Goal: Task Accomplishment & Management: Use online tool/utility

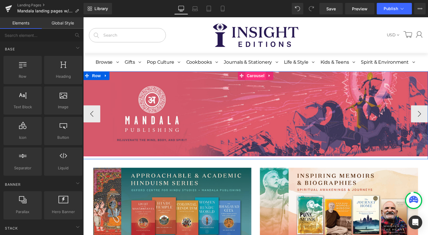
click at [251, 77] on span "Carousel" at bounding box center [257, 76] width 21 height 9
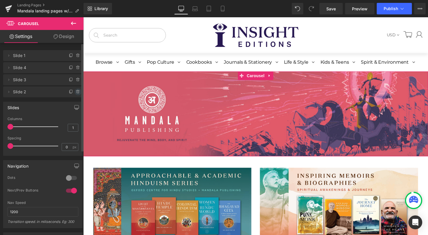
click at [77, 93] on icon at bounding box center [78, 92] width 2 height 3
click at [73, 92] on button "Delete" at bounding box center [72, 91] width 18 height 7
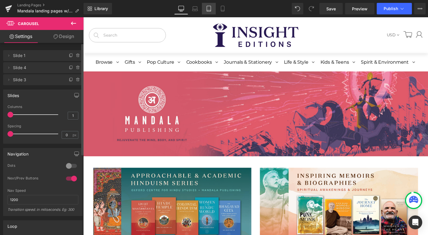
click at [209, 10] on icon at bounding box center [209, 10] width 4 height 0
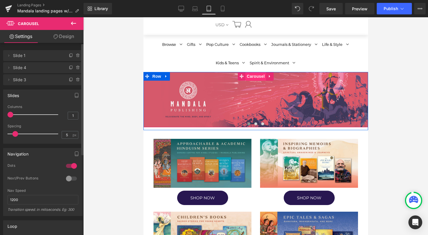
click at [253, 78] on span "Carousel" at bounding box center [255, 76] width 21 height 9
click at [256, 75] on span "Carousel" at bounding box center [255, 76] width 21 height 9
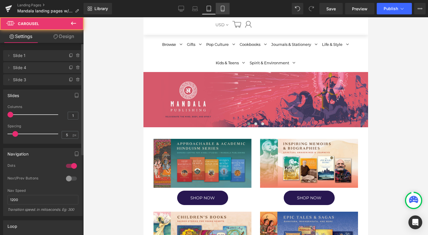
click at [224, 6] on icon at bounding box center [223, 9] width 6 height 6
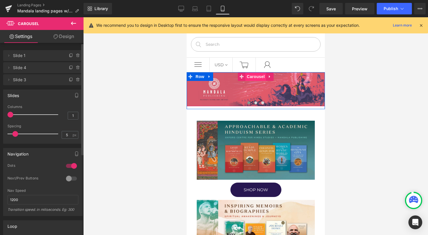
click at [251, 75] on span "Carousel" at bounding box center [255, 76] width 21 height 9
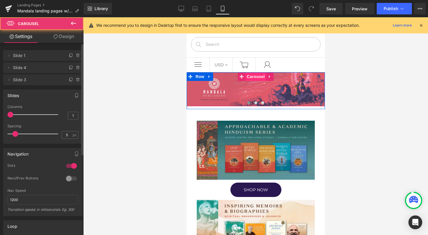
click at [251, 77] on span "Carousel" at bounding box center [255, 76] width 21 height 9
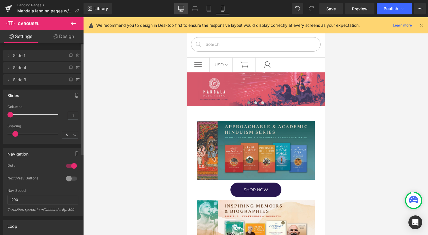
click at [181, 8] on icon at bounding box center [181, 9] width 6 height 6
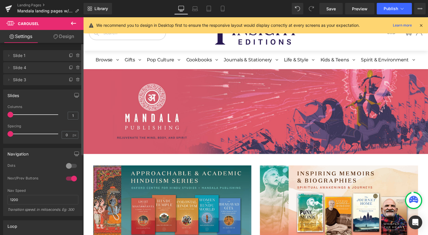
scroll to position [0, 0]
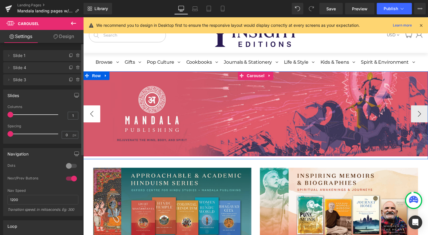
click at [95, 115] on button "‹" at bounding box center [91, 114] width 17 height 17
click at [417, 114] on button "›" at bounding box center [422, 114] width 17 height 17
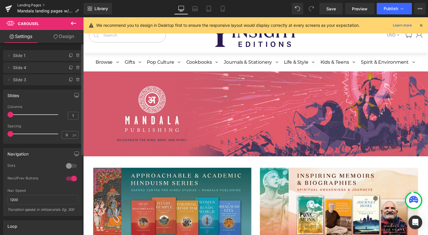
click at [39, 4] on link "Landing Pages" at bounding box center [50, 5] width 66 height 5
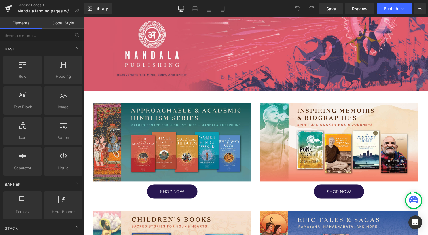
scroll to position [86, 0]
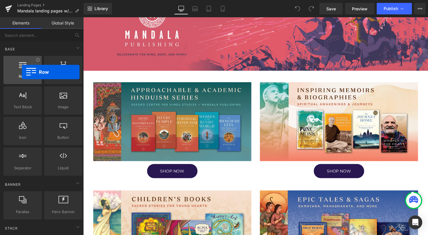
drag, startPoint x: 34, startPoint y: 76, endPoint x: 22, endPoint y: 71, distance: 12.9
click at [22, 71] on div "Row rows, columns, layouts, div" at bounding box center [22, 70] width 38 height 28
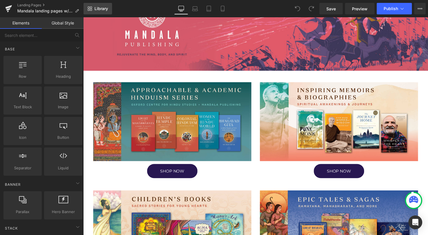
click at [101, 10] on span "Library" at bounding box center [101, 8] width 14 height 5
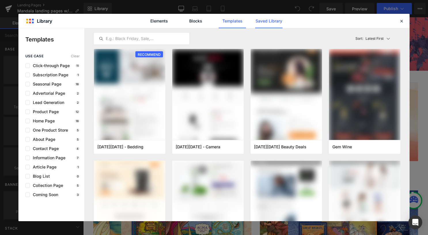
click at [276, 24] on link "Saved Library" at bounding box center [268, 21] width 27 height 14
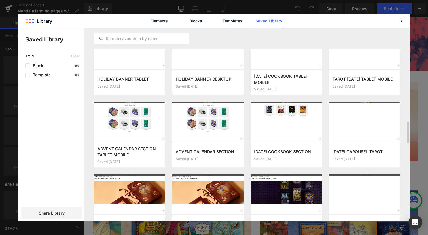
scroll to position [802, 0]
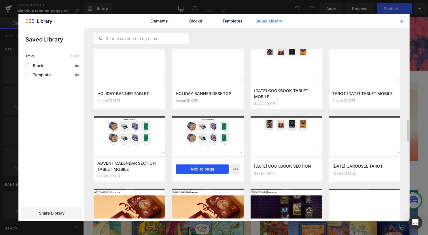
click at [207, 169] on button "Add to page" at bounding box center [202, 168] width 53 height 9
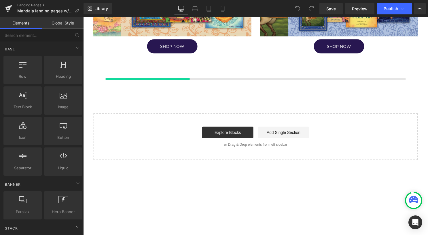
scroll to position [330, 0]
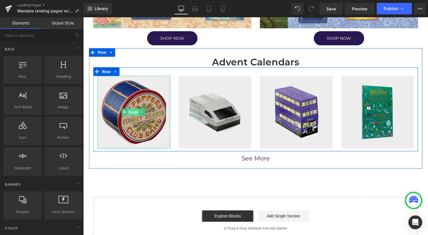
click at [133, 111] on span "Image" at bounding box center [134, 113] width 12 height 7
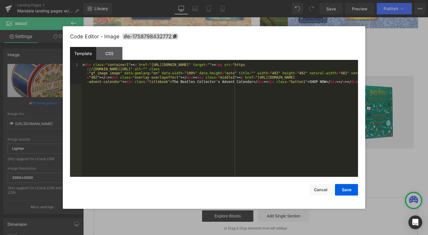
click at [138, 0] on div "Image You are previewing how the will restyle your page. You can not edit Eleme…" at bounding box center [214, 0] width 428 height 0
click at [106, 57] on div "CSS" at bounding box center [109, 53] width 26 height 13
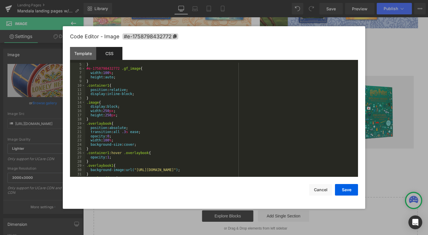
scroll to position [35, 0]
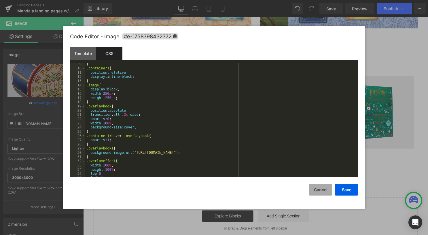
click at [326, 191] on button "Cancel" at bounding box center [320, 190] width 23 height 12
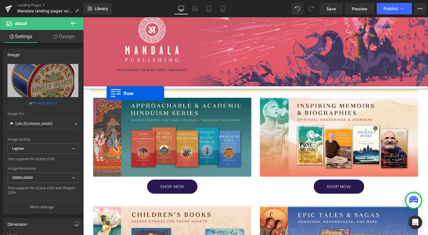
scroll to position [42, 0]
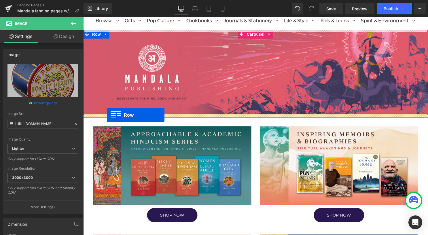
drag, startPoint x: 99, startPoint y: 110, endPoint x: 107, endPoint y: 116, distance: 9.8
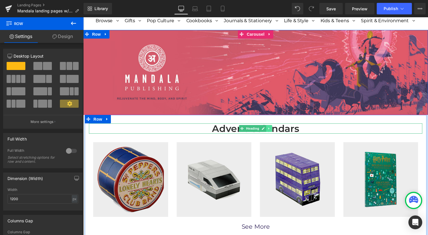
click at [270, 130] on icon at bounding box center [271, 129] width 3 height 3
click at [273, 130] on icon at bounding box center [274, 129] width 3 height 3
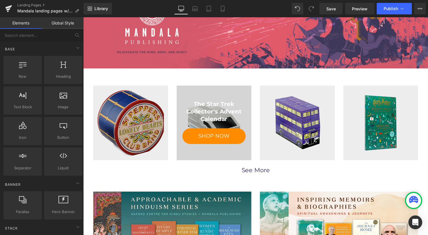
scroll to position [86, 0]
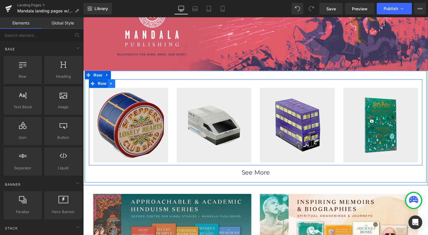
click at [111, 84] on icon at bounding box center [111, 84] width 1 height 3
click at [117, 85] on icon at bounding box center [119, 84] width 4 height 4
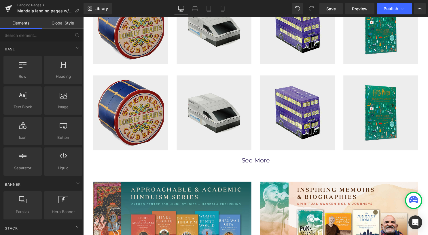
scroll to position [127, 0]
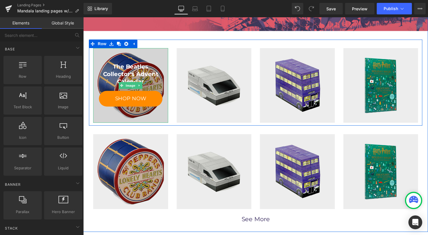
click at [151, 59] on img at bounding box center [131, 86] width 76 height 76
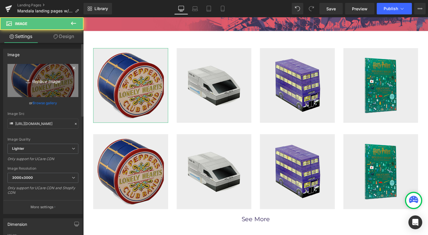
click at [45, 83] on icon "Replace Image" at bounding box center [43, 80] width 46 height 7
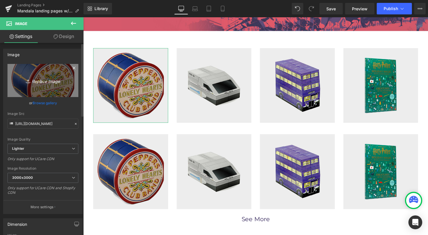
type input "C:\fakepath\02 square.png"
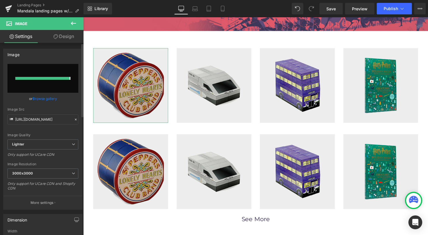
type input "[URL][DOMAIN_NAME]"
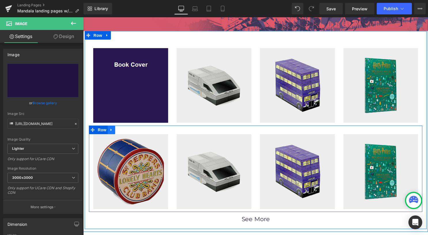
click at [110, 132] on icon at bounding box center [112, 131] width 4 height 4
click at [125, 132] on icon at bounding box center [127, 131] width 4 height 4
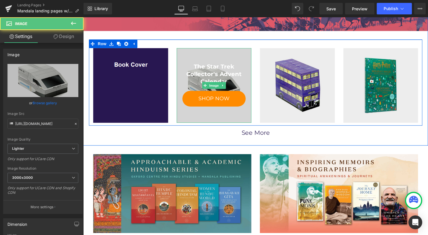
click at [185, 56] on img at bounding box center [216, 86] width 76 height 76
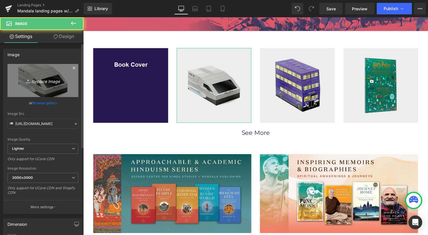
click at [53, 76] on link "Replace Image" at bounding box center [42, 80] width 71 height 33
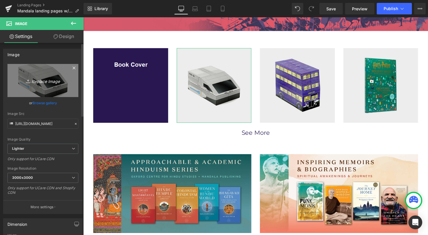
type input "C:\fakepath\02 square.png"
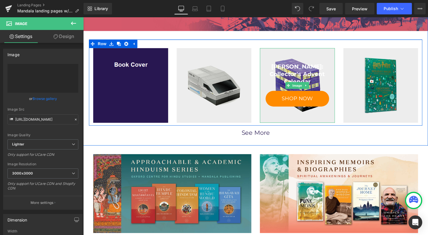
type input "[URL][DOMAIN_NAME]"
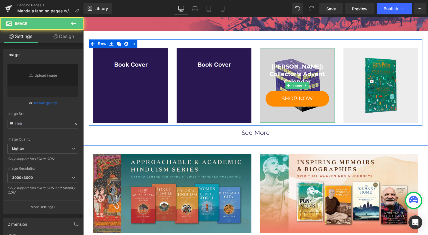
click at [306, 56] on img at bounding box center [300, 86] width 76 height 76
type input "[URL][DOMAIN_NAME]"
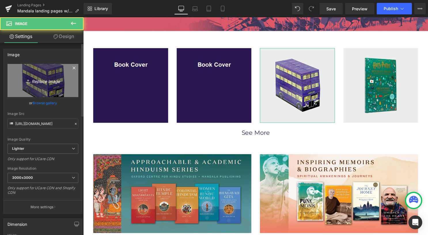
click at [51, 81] on icon "Replace Image" at bounding box center [43, 80] width 46 height 7
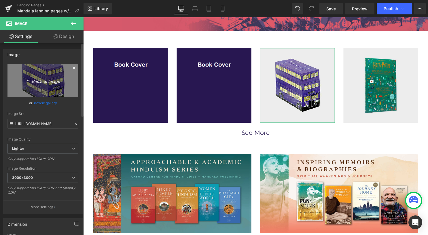
type input "C:\fakepath\02 square.png"
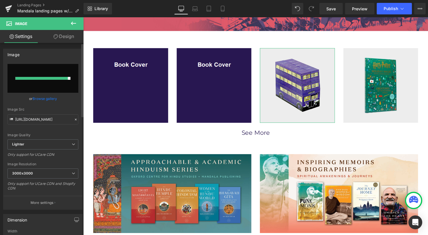
type input "[URL][DOMAIN_NAME]"
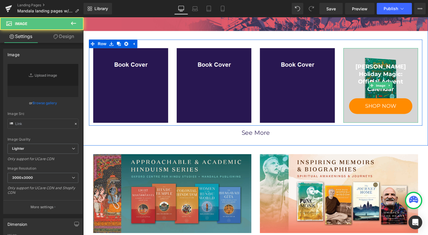
type input "[URL][DOMAIN_NAME]"
click at [363, 54] on img at bounding box center [384, 86] width 76 height 76
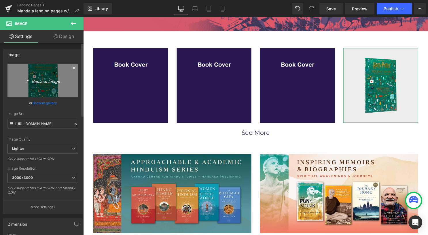
click at [48, 78] on icon "Replace Image" at bounding box center [43, 80] width 46 height 7
type input "C:\fakepath\02 square.png"
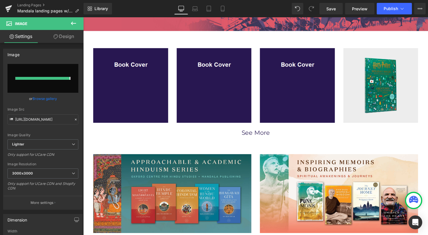
type input "[URL][DOMAIN_NAME]"
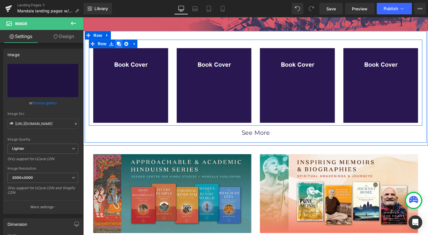
click at [117, 43] on icon at bounding box center [119, 44] width 4 height 4
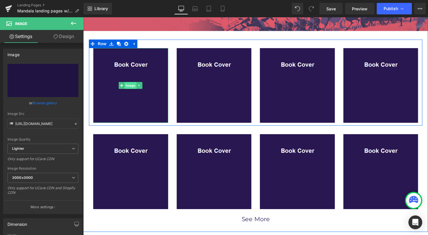
click at [127, 84] on span "Image" at bounding box center [131, 86] width 12 height 7
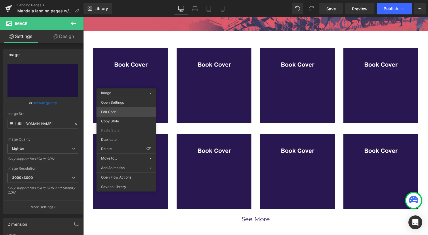
click at [122, 0] on div "Image You are previewing how the will restyle your page. You can not edit Eleme…" at bounding box center [214, 0] width 428 height 0
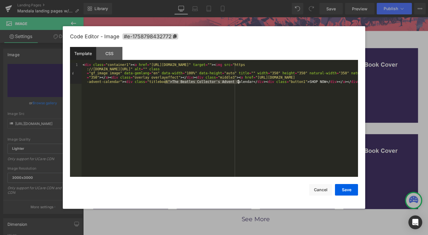
drag, startPoint x: 165, startPoint y: 82, endPoint x: 238, endPoint y: 84, distance: 73.2
click at [238, 84] on div "< div class = "container1" > < a href = "[URL][DOMAIN_NAME]" target = "" > < im…" at bounding box center [219, 141] width 276 height 156
click at [222, 77] on div "< div class = "container1" > < a href = "[URL][DOMAIN_NAME]" target = "" > < im…" at bounding box center [219, 141] width 276 height 156
click at [342, 189] on button "Save" at bounding box center [346, 190] width 23 height 12
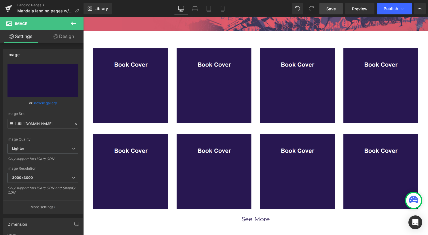
click at [331, 8] on span "Save" at bounding box center [331, 9] width 10 height 6
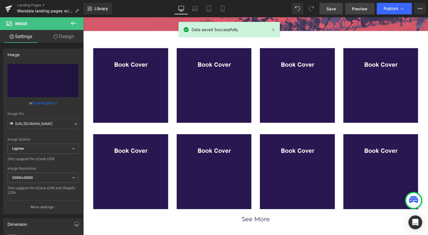
click at [362, 11] on span "Preview" at bounding box center [360, 9] width 16 height 6
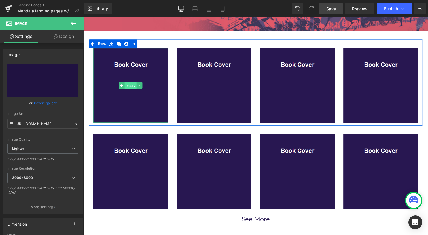
click at [127, 86] on span "Image" at bounding box center [131, 86] width 12 height 7
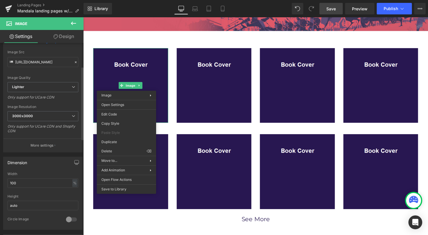
scroll to position [115, 0]
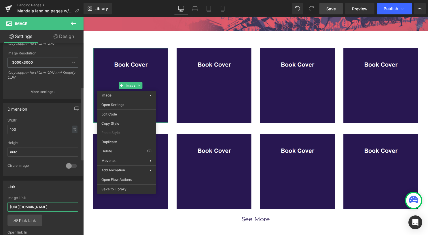
click at [50, 205] on input "[URL][DOMAIN_NAME]" at bounding box center [42, 207] width 71 height 10
paste input "/products/quietly-wild"
type input "/products/quietly-wild"
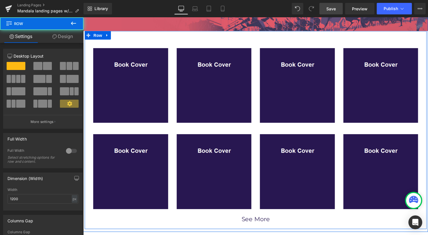
click at [85, 67] on div "SHOP NOW Image SHOP NOW Image SHOP NOW Image SHOP NOW Image Row Quietly Wild SH…" at bounding box center [258, 134] width 346 height 189
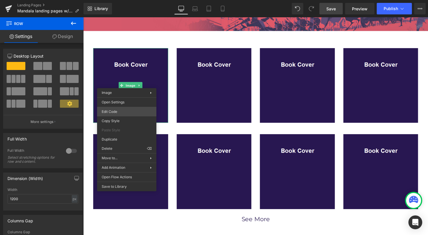
click at [126, 0] on div "Image You are previewing how the will restyle your page. You can not edit Eleme…" at bounding box center [214, 0] width 428 height 0
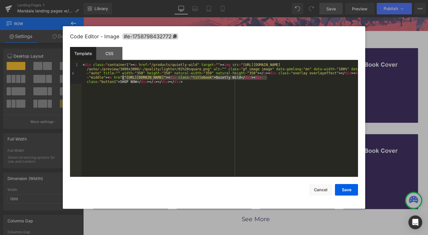
drag, startPoint x: 266, startPoint y: 78, endPoint x: 123, endPoint y: 79, distance: 143.7
click at [123, 79] on div "< div class = "container1" > < a href = "/products/quietly-wild" target = "" > …" at bounding box center [219, 141] width 276 height 156
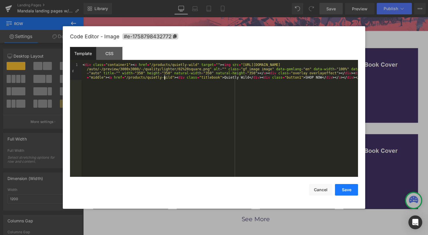
drag, startPoint x: 344, startPoint y: 188, endPoint x: 339, endPoint y: 188, distance: 4.6
click at [344, 188] on button "Save" at bounding box center [346, 190] width 23 height 12
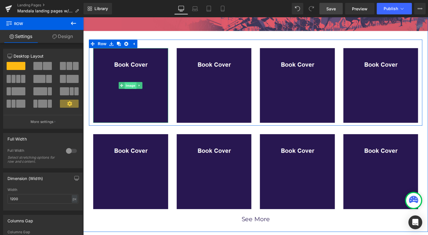
click at [126, 86] on span "Image" at bounding box center [131, 86] width 12 height 7
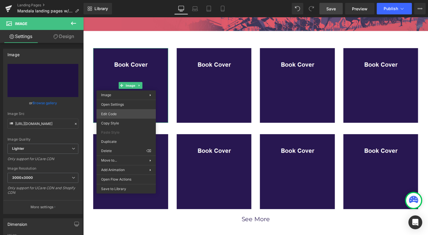
click at [116, 0] on div "Image You are previewing how the will restyle your page. You can not edit Eleme…" at bounding box center [214, 0] width 428 height 0
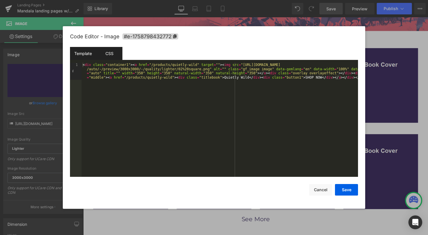
click at [113, 55] on div "CSS" at bounding box center [109, 53] width 26 height 13
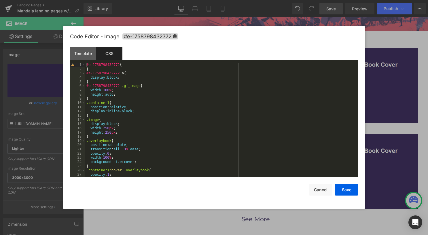
scroll to position [52, 0]
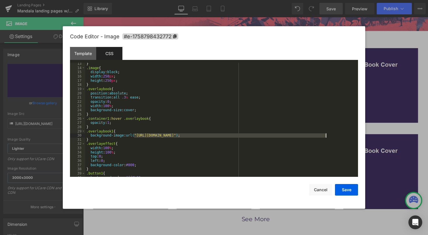
drag, startPoint x: 134, startPoint y: 135, endPoint x: 325, endPoint y: 138, distance: 191.5
click at [325, 138] on div "} .image { display : block ; width : 250 px ; height : 250 px ; } .overlaybook …" at bounding box center [220, 123] width 270 height 122
click at [346, 191] on button "Save" at bounding box center [346, 190] width 23 height 12
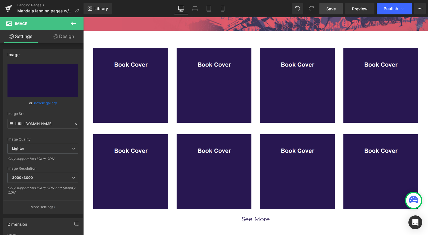
click at [336, 10] on span "Save" at bounding box center [331, 9] width 10 height 6
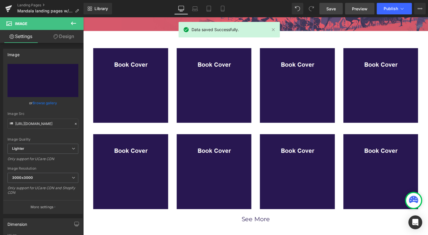
click at [357, 9] on span "Preview" at bounding box center [360, 9] width 16 height 6
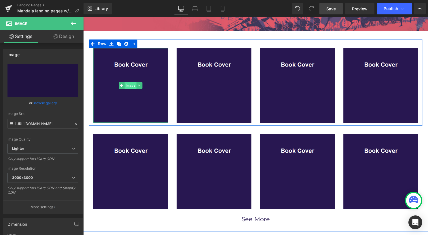
click at [125, 86] on span "Image" at bounding box center [131, 86] width 12 height 7
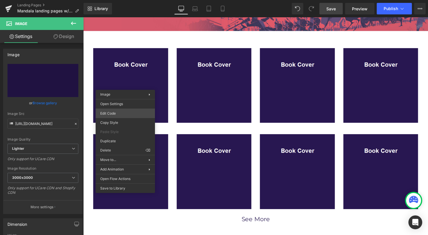
click at [131, 0] on div "Image You are previewing how the will restyle your page. You can not edit Eleme…" at bounding box center [214, 0] width 428 height 0
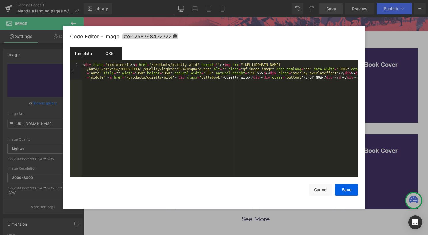
click at [114, 53] on div "CSS" at bounding box center [109, 53] width 26 height 13
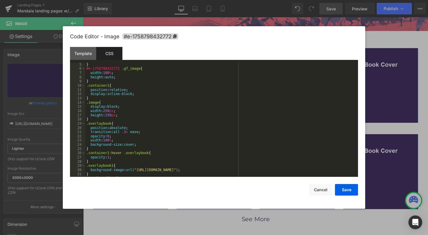
scroll to position [35, 0]
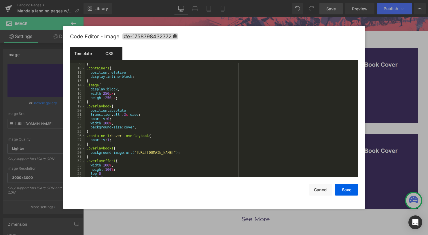
click at [86, 52] on div "Template" at bounding box center [83, 53] width 26 height 13
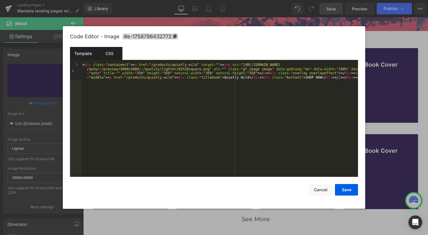
click at [111, 57] on div "CSS" at bounding box center [109, 53] width 26 height 13
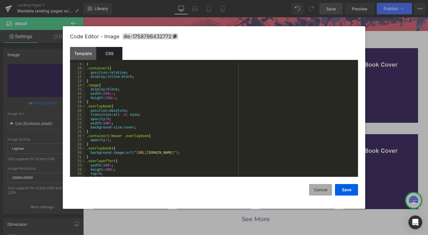
click at [323, 190] on button "Cancel" at bounding box center [320, 190] width 23 height 12
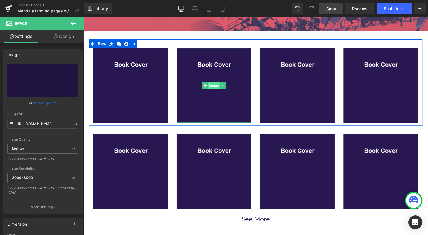
click at [217, 84] on span "Image" at bounding box center [215, 86] width 12 height 7
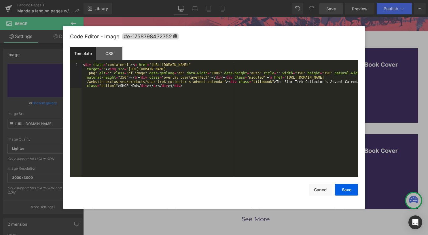
click at [213, 0] on div "Image You are previewing how the will restyle your page. You can not edit Eleme…" at bounding box center [214, 0] width 428 height 0
click at [116, 53] on div "CSS" at bounding box center [109, 53] width 26 height 13
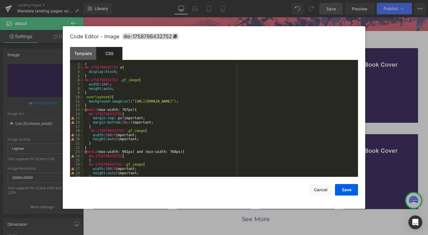
scroll to position [0, 0]
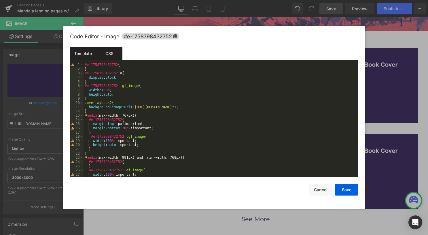
click at [90, 53] on div "Template" at bounding box center [83, 53] width 26 height 13
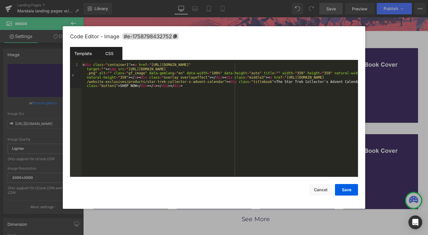
click at [110, 55] on div "CSS" at bounding box center [109, 53] width 26 height 13
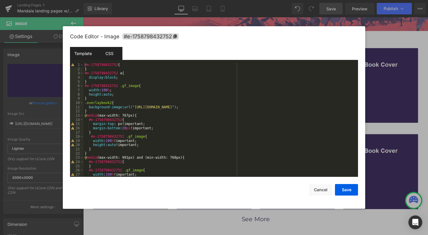
click at [84, 54] on div "Template" at bounding box center [83, 53] width 26 height 13
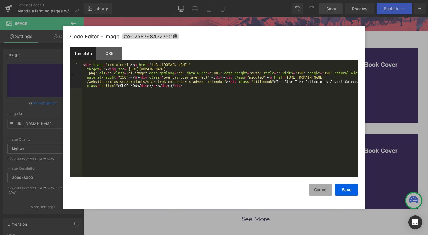
click at [317, 190] on button "Cancel" at bounding box center [320, 190] width 23 height 12
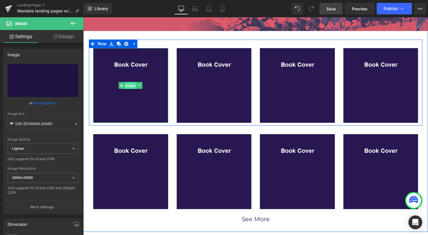
click at [125, 88] on span "Image" at bounding box center [131, 86] width 12 height 7
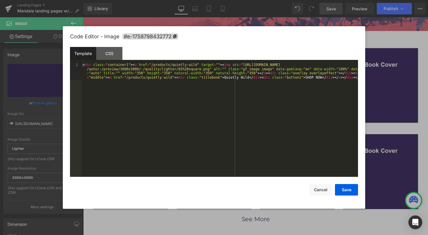
click at [121, 0] on div "Image You are previewing how the will restyle your page. You can not edit Eleme…" at bounding box center [214, 0] width 428 height 0
click at [108, 52] on div "CSS" at bounding box center [109, 53] width 26 height 13
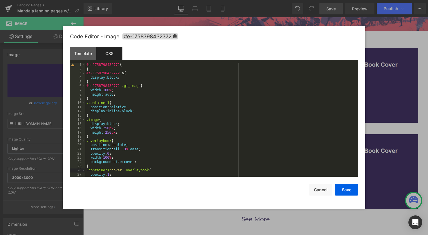
click at [101, 172] on div "#e-1758798432772 { } #e-1758798432772 a { display : block ; } #e-1758798432772 …" at bounding box center [220, 124] width 270 height 122
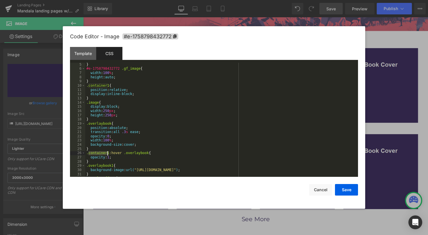
scroll to position [17, 0]
click at [102, 167] on div "} #e-1758798432772 .gf_image { width : 100 % ; height : auto ; } .container1 { …" at bounding box center [220, 123] width 270 height 122
click at [86, 54] on div "Template" at bounding box center [83, 53] width 26 height 13
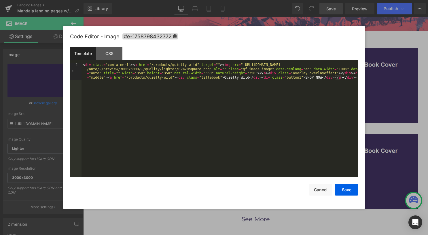
click at [290, 73] on div "< div class = "container1" > < a href = "/products/quietly-wild" target = "" > …" at bounding box center [219, 137] width 276 height 148
paste textarea
click at [350, 188] on button "Save" at bounding box center [346, 190] width 23 height 12
click at [123, 0] on div "Image You are previewing how the will restyle your page. You can not edit Eleme…" at bounding box center [214, 0] width 428 height 0
click at [130, 100] on div "< div class = "container1" > < a href = "/products/quietly-wild" target = "" > …" at bounding box center [219, 141] width 276 height 156
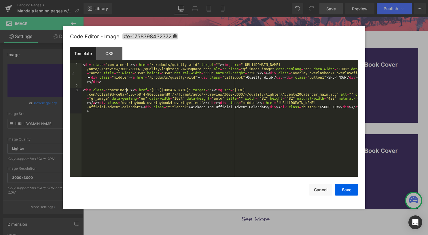
click at [127, 90] on div "< div class = "container1" > < a href = "/products/quietly-wild" target = "" > …" at bounding box center [219, 143] width 276 height 160
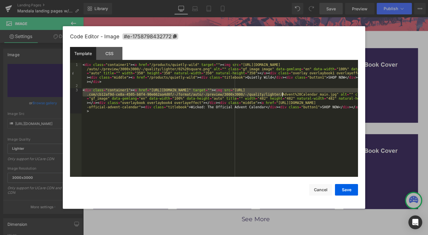
drag, startPoint x: 83, startPoint y: 91, endPoint x: 283, endPoint y: 93, distance: 200.4
click at [283, 93] on div "< div class = "container1" > < a href = "/products/quietly-wild" target = "" > …" at bounding box center [219, 143] width 276 height 160
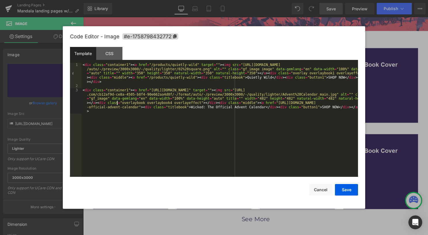
click at [116, 103] on div "< div class = "container1" > < a href = "/products/quietly-wild" target = "" > …" at bounding box center [219, 143] width 276 height 160
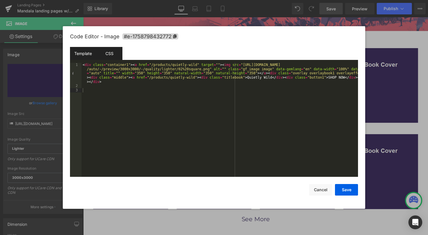
click at [111, 50] on div "CSS" at bounding box center [109, 53] width 26 height 13
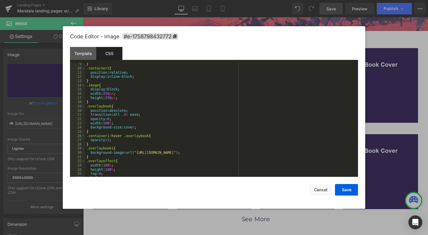
scroll to position [35, 0]
click at [109, 142] on div "} .container1 { position : relative ; display : inline-block ; } .image { displ…" at bounding box center [220, 123] width 270 height 122
click at [346, 187] on button "Save" at bounding box center [346, 190] width 23 height 12
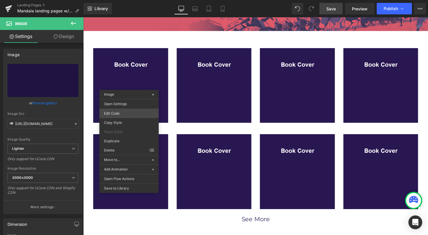
click at [128, 0] on div "Image You are previewing how the will restyle your page. You can not edit Eleme…" at bounding box center [214, 0] width 428 height 0
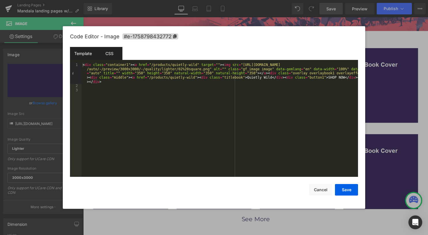
click at [110, 53] on div "CSS" at bounding box center [109, 53] width 26 height 13
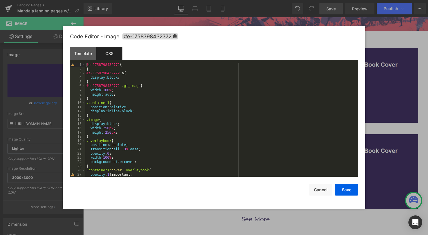
scroll to position [17, 0]
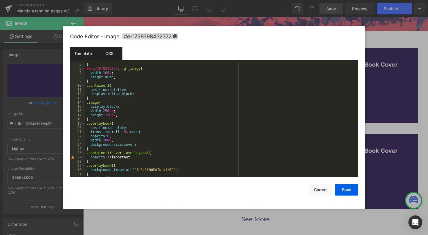
click at [82, 56] on div "Template" at bounding box center [83, 53] width 26 height 13
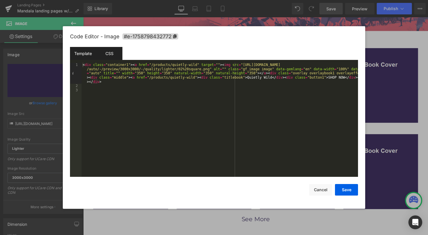
click at [109, 54] on div "CSS" at bounding box center [109, 53] width 26 height 13
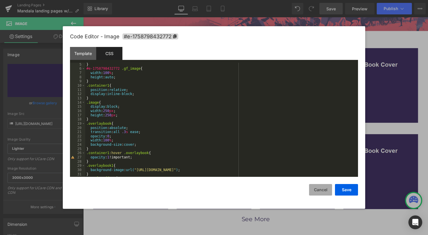
click at [317, 193] on button "Cancel" at bounding box center [320, 190] width 23 height 12
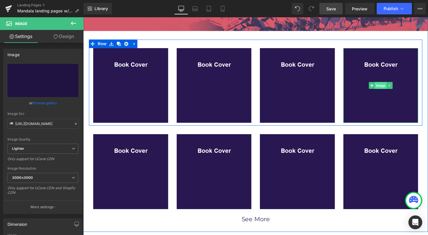
click at [378, 88] on span "Image" at bounding box center [384, 86] width 12 height 7
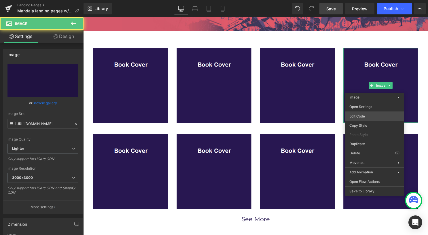
click at [370, 118] on body "Image You are previewing how the will restyle your page. You can not edit Eleme…" at bounding box center [214, 117] width 428 height 235
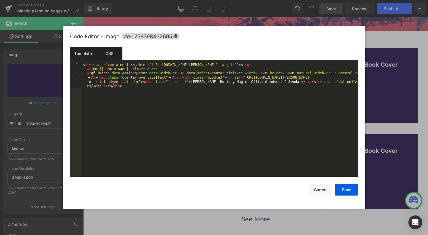
click at [101, 53] on div "CSS" at bounding box center [109, 53] width 26 height 13
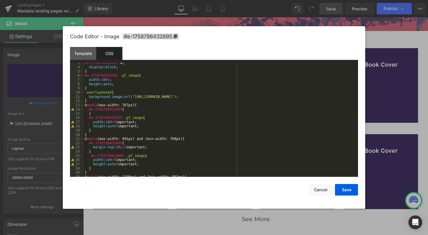
scroll to position [0, 0]
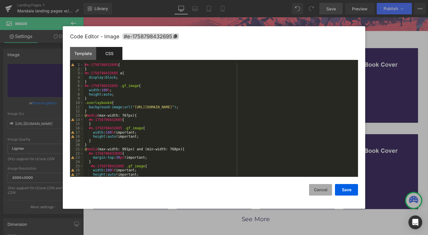
click at [316, 190] on button "Cancel" at bounding box center [320, 190] width 23 height 12
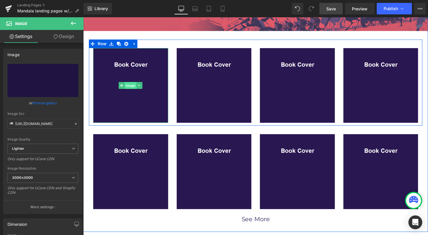
click at [126, 85] on span "Image" at bounding box center [131, 86] width 12 height 7
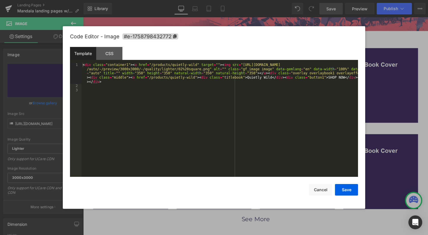
click at [122, 0] on div "Image You are previewing how the will restyle your page. You can not edit Eleme…" at bounding box center [214, 0] width 428 height 0
click at [112, 56] on div "CSS" at bounding box center [109, 53] width 26 height 13
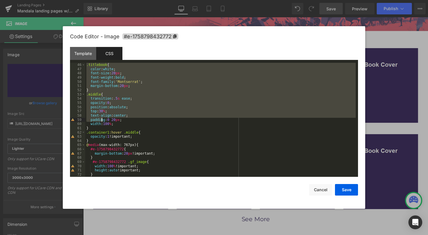
scroll to position [190, 0]
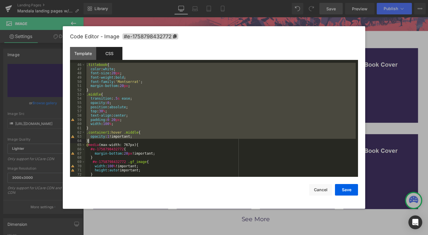
drag, startPoint x: 86, startPoint y: 104, endPoint x: 136, endPoint y: 142, distance: 62.2
click at [136, 142] on div "} .titlebook { color : white ; font-size : 20 px ; font-weight : bold ; font-fa…" at bounding box center [220, 119] width 270 height 122
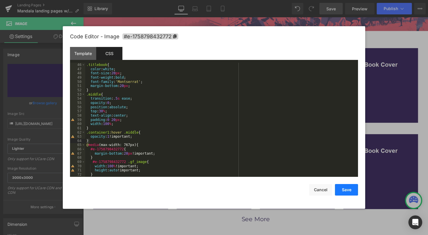
click at [348, 192] on button "Save" at bounding box center [346, 190] width 23 height 12
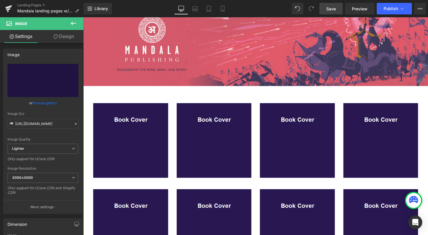
scroll to position [69, 0]
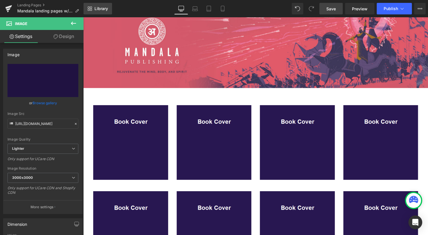
click at [93, 9] on link "Library" at bounding box center [98, 9] width 29 height 12
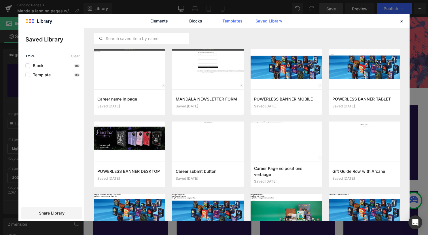
drag, startPoint x: 225, startPoint y: 23, endPoint x: 236, endPoint y: 23, distance: 11.2
click at [225, 22] on link "Templates" at bounding box center [232, 21] width 27 height 14
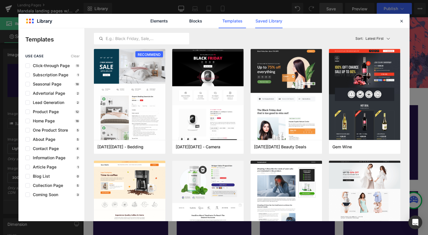
click at [264, 23] on link "Saved Library" at bounding box center [268, 21] width 27 height 14
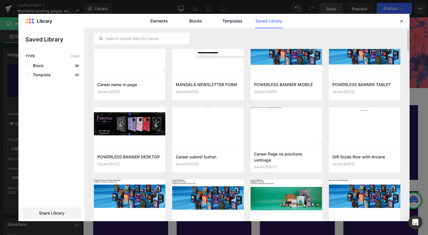
scroll to position [0, 0]
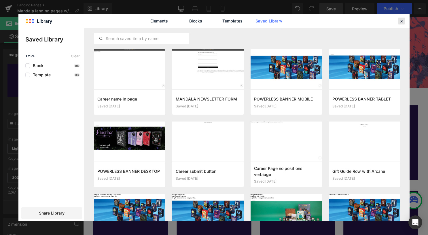
drag, startPoint x: 399, startPoint y: 20, endPoint x: 317, endPoint y: 3, distance: 83.9
click at [400, 20] on icon at bounding box center [401, 20] width 5 height 5
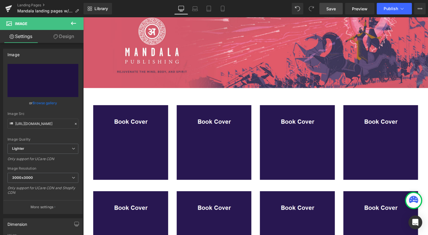
click at [333, 9] on span "Save" at bounding box center [331, 9] width 10 height 6
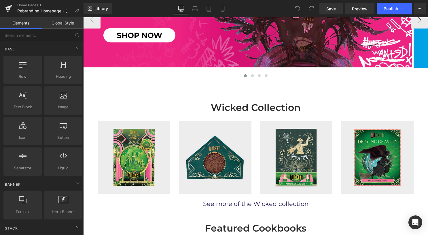
scroll to position [202, 0]
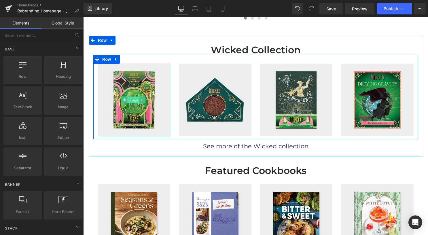
click at [133, 101] on span "Image" at bounding box center [133, 100] width 12 height 7
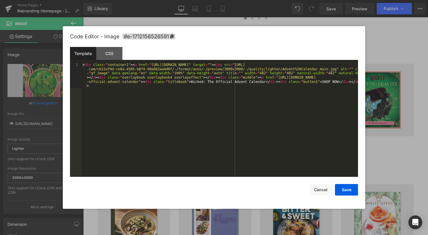
click at [130, 0] on div "Image You are previewing how the will restyle your page. You can not edit Eleme…" at bounding box center [214, 0] width 428 height 0
click at [108, 54] on div "CSS" at bounding box center [109, 53] width 26 height 13
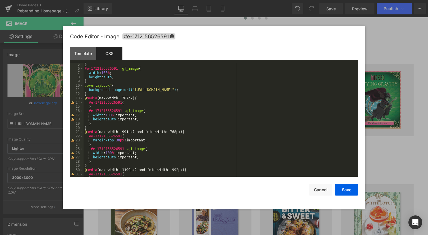
scroll to position [17, 0]
click at [88, 54] on div "Template" at bounding box center [83, 53] width 26 height 13
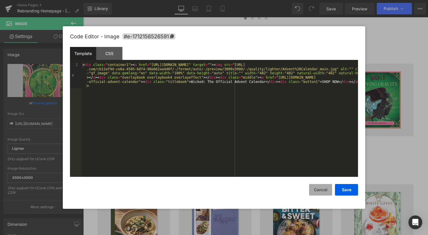
drag, startPoint x: 317, startPoint y: 192, endPoint x: 314, endPoint y: 191, distance: 3.1
click at [318, 192] on button "Cancel" at bounding box center [320, 190] width 23 height 12
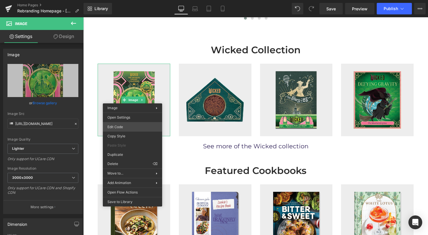
click at [136, 0] on div "Image You are previewing how the will restyle your page. You can not edit Eleme…" at bounding box center [214, 0] width 428 height 0
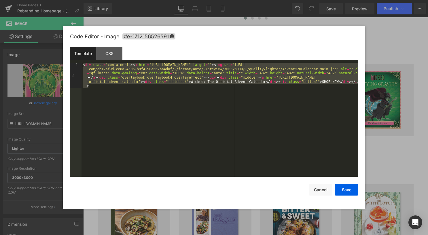
drag, startPoint x: 127, startPoint y: 92, endPoint x: 82, endPoint y: 66, distance: 52.1
click at [82, 66] on div "< div class = "container1" > < a href = "https://insighteditions.com/products/w…" at bounding box center [219, 145] width 276 height 165
click at [114, 48] on div "CSS" at bounding box center [109, 53] width 26 height 13
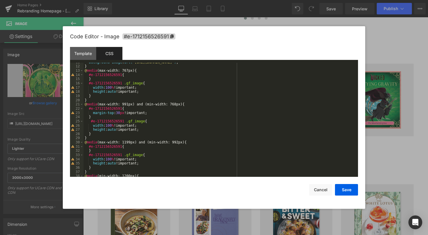
scroll to position [0, 0]
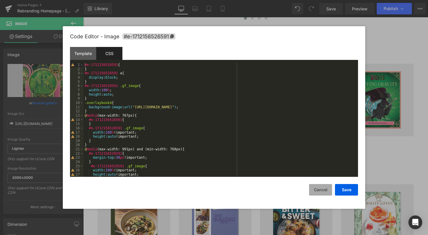
drag, startPoint x: 322, startPoint y: 189, endPoint x: 311, endPoint y: 182, distance: 13.4
click at [322, 189] on button "Cancel" at bounding box center [320, 190] width 23 height 12
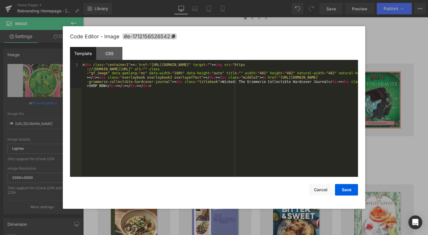
click at [214, 0] on div "Image You are previewing how the will restyle your page. You can not edit Eleme…" at bounding box center [214, 0] width 428 height 0
click at [118, 54] on div "CSS" at bounding box center [109, 53] width 26 height 13
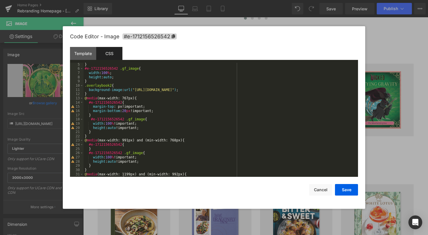
scroll to position [52, 0]
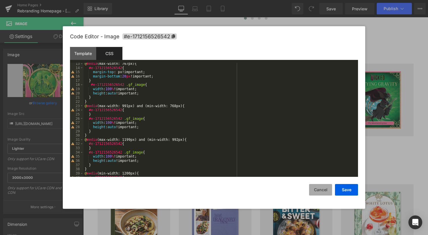
click at [315, 193] on button "Cancel" at bounding box center [320, 190] width 23 height 12
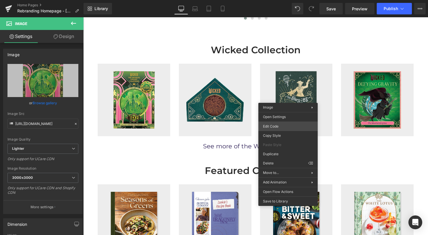
click at [283, 0] on div "Image You are previewing how the will restyle your page. You can not edit Eleme…" at bounding box center [214, 0] width 428 height 0
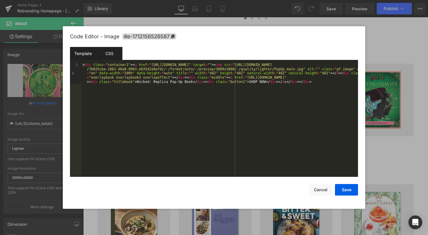
click at [111, 52] on div "CSS" at bounding box center [109, 53] width 26 height 13
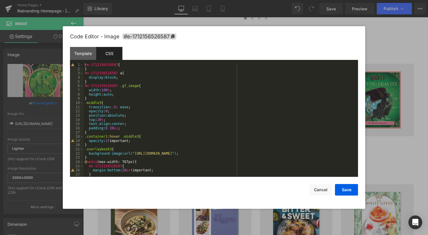
scroll to position [0, 0]
click at [318, 190] on button "Cancel" at bounding box center [320, 190] width 23 height 12
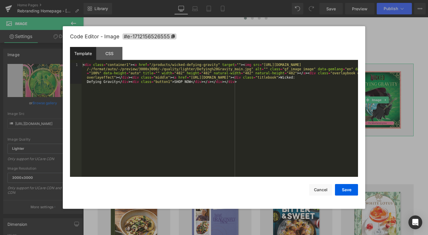
click at [368, 130] on body "Image You are previewing how the will restyle your page. You can not edit Eleme…" at bounding box center [214, 117] width 428 height 235
click at [114, 52] on div "CSS" at bounding box center [109, 53] width 26 height 13
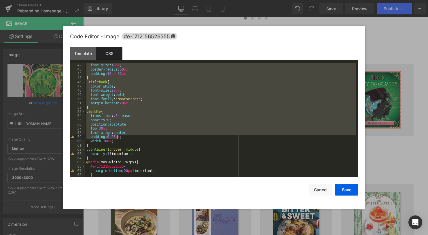
scroll to position [190, 0]
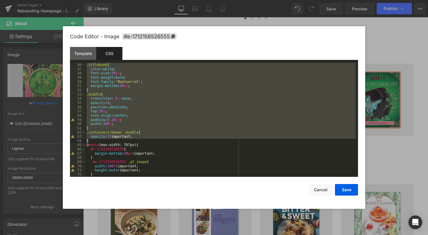
drag, startPoint x: 86, startPoint y: 104, endPoint x: 157, endPoint y: 141, distance: 79.8
click at [157, 141] on div "} .titlebook { color : white ; font-size : 20 px ; font-weight : bold ; font-fa…" at bounding box center [220, 119] width 270 height 122
click at [320, 191] on button "Cancel" at bounding box center [320, 190] width 23 height 12
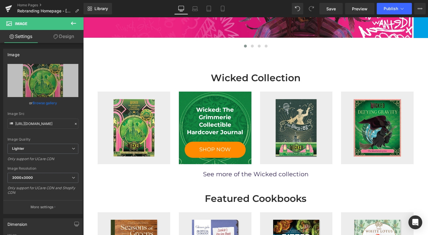
scroll to position [173, 0]
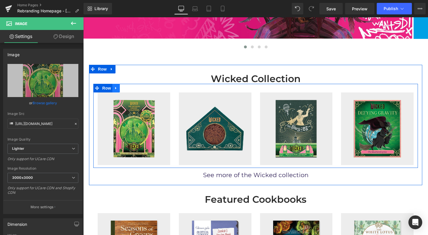
click at [118, 88] on link at bounding box center [115, 88] width 7 height 9
click at [117, 88] on icon at bounding box center [116, 88] width 4 height 4
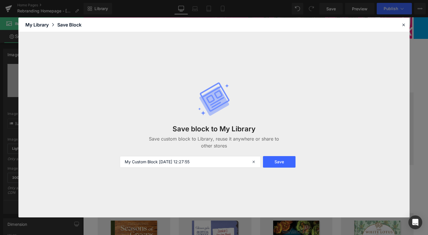
click at [69, 27] on div "Save Block" at bounding box center [69, 24] width 24 height 7
click at [39, 22] on div "My Library" at bounding box center [41, 24] width 32 height 7
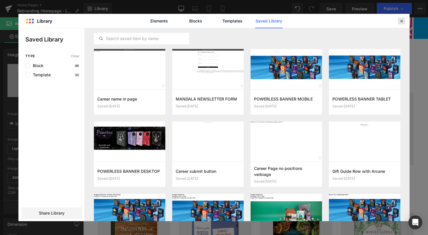
drag, startPoint x: 401, startPoint y: 21, endPoint x: 186, endPoint y: 51, distance: 217.2
click at [401, 21] on icon at bounding box center [401, 20] width 5 height 5
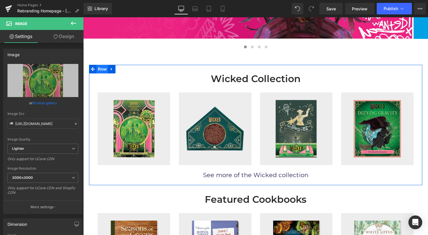
click at [104, 69] on span "Row" at bounding box center [102, 69] width 12 height 9
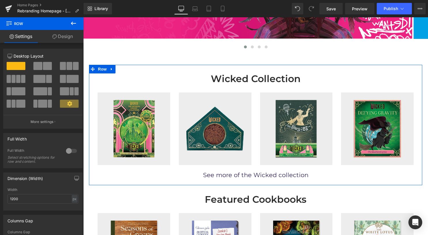
click at [60, 37] on link "Design" at bounding box center [63, 36] width 42 height 13
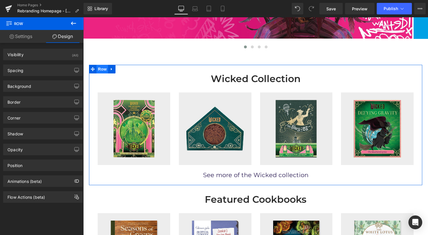
click at [106, 69] on span "Row" at bounding box center [102, 69] width 12 height 9
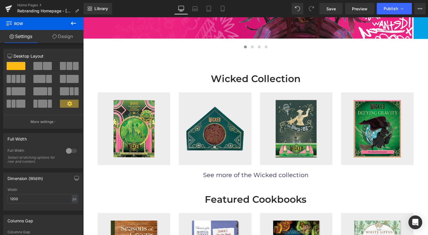
click at [110, 69] on icon at bounding box center [109, 69] width 1 height 2
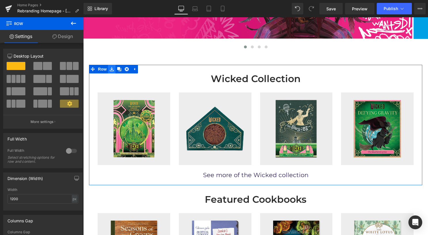
click at [113, 71] on icon at bounding box center [112, 69] width 4 height 4
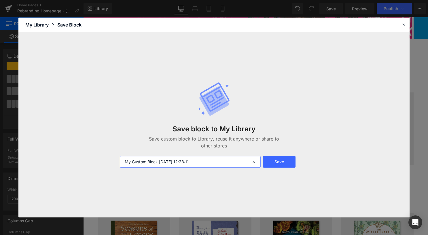
drag, startPoint x: 205, startPoint y: 164, endPoint x: 122, endPoint y: 160, distance: 82.7
click at [122, 160] on input "My Custom Block 2025-09-25 12:28:11" at bounding box center [190, 162] width 141 height 12
type input "w"
type input "WICKED ROW HOMEPAGE"
click at [290, 161] on button "Save" at bounding box center [279, 162] width 33 height 12
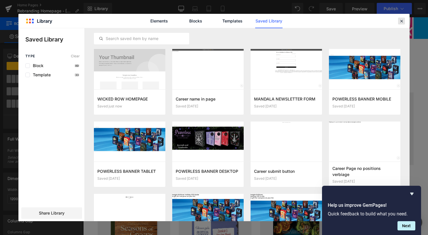
click at [402, 21] on icon at bounding box center [401, 20] width 5 height 5
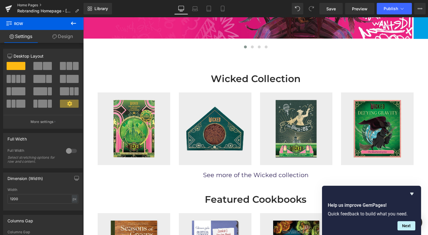
click at [35, 6] on link "Home Pages" at bounding box center [50, 5] width 66 height 5
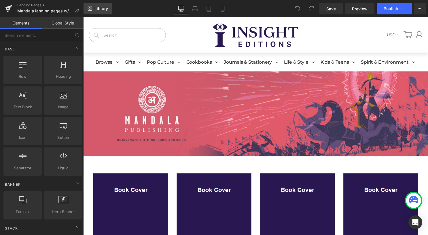
click at [101, 11] on span "Library" at bounding box center [101, 8] width 14 height 5
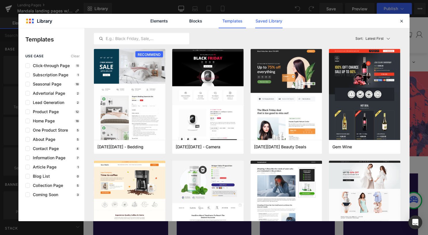
click at [269, 20] on link "Saved Library" at bounding box center [268, 21] width 27 height 14
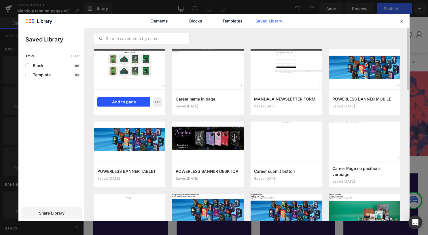
click at [123, 104] on button "Add to page" at bounding box center [123, 101] width 53 height 9
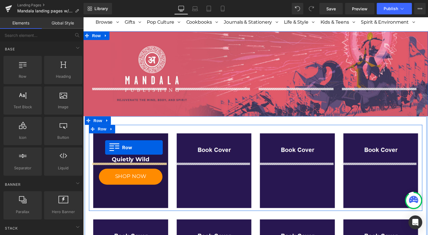
scroll to position [40, 0]
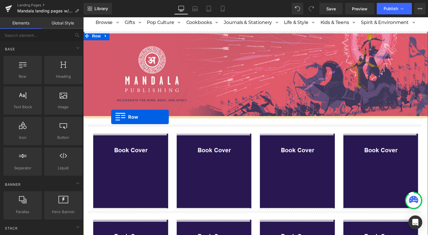
drag, startPoint x: 103, startPoint y: 80, endPoint x: 111, endPoint y: 118, distance: 38.5
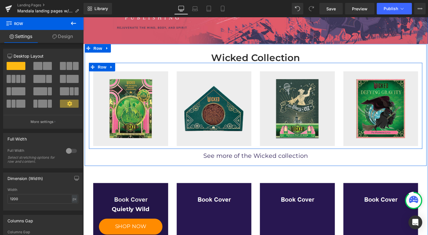
scroll to position [127, 0]
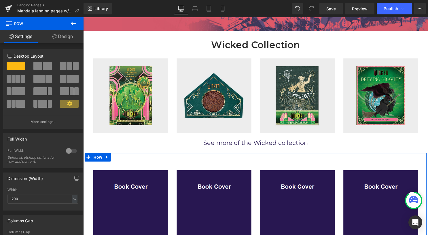
click at [105, 159] on icon at bounding box center [107, 159] width 4 height 4
click at [119, 161] on link at bounding box center [122, 158] width 7 height 9
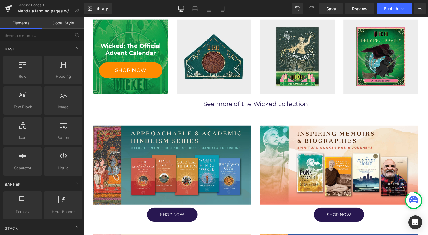
scroll to position [98, 0]
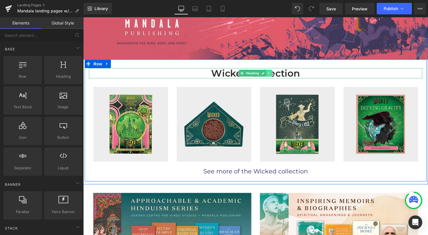
click at [270, 74] on icon at bounding box center [271, 73] width 3 height 3
click at [272, 75] on link at bounding box center [274, 73] width 6 height 7
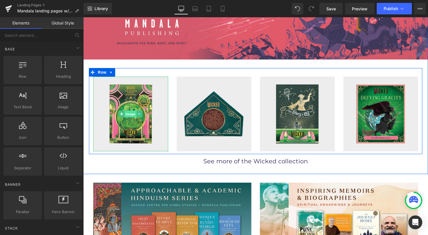
click at [128, 114] on span "Image" at bounding box center [131, 114] width 12 height 7
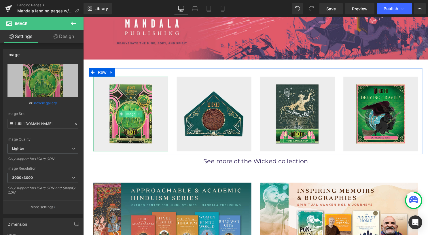
click at [130, 114] on span "Image" at bounding box center [131, 115] width 12 height 7
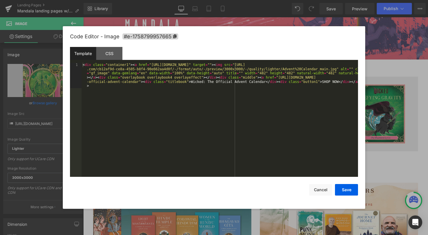
click at [132, 0] on div "Image You are previewing how the will restyle your page. You can not edit Eleme…" at bounding box center [214, 0] width 428 height 0
drag, startPoint x: 249, startPoint y: 83, endPoint x: 181, endPoint y: 84, distance: 68.5
click at [181, 84] on div "< div class = "container1" > < a href = "https://insighteditions.com/products/w…" at bounding box center [219, 145] width 276 height 165
click at [193, 83] on div "< div class = "container1" > < a href = "https://insighteditions.com/products/w…" at bounding box center [219, 132] width 276 height 139
drag, startPoint x: 134, startPoint y: 82, endPoint x: 261, endPoint y: 79, distance: 127.0
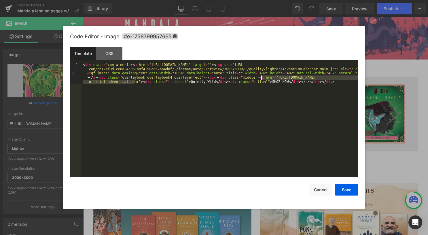
click at [261, 79] on div "< div class = "container1" > < a href = "https://insighteditions.com/products/w…" at bounding box center [219, 141] width 276 height 156
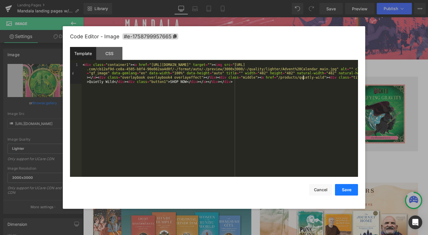
click at [341, 188] on button "Save" at bounding box center [346, 190] width 23 height 12
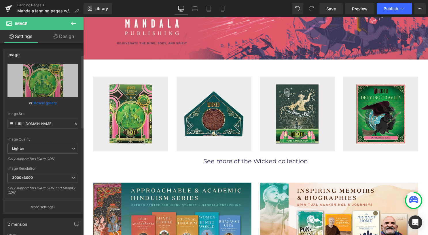
scroll to position [230, 0]
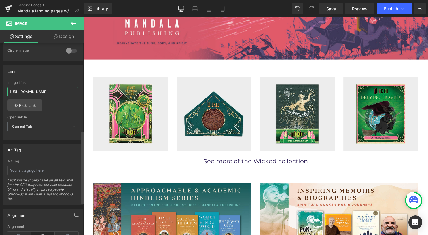
click at [54, 89] on input "https://insighteditions.com/products/wicked-the-official-advent-calendar" at bounding box center [42, 92] width 71 height 10
paste input "/products/quietly-wild"
type input "/products/quietly-wild"
click at [212, 7] on link "Tablet" at bounding box center [209, 9] width 14 height 12
type input "auto"
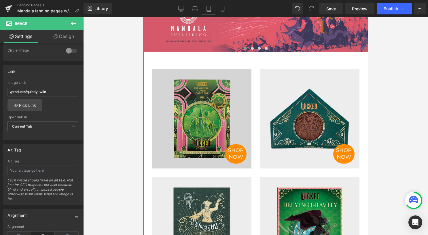
scroll to position [144, 0]
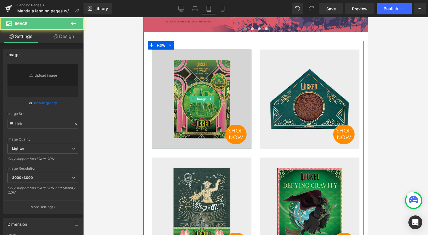
type input "https://ucarecdn.com/1f8d1e51-bdf3-4de7-aa64-8739f1e4a329/-/format/auto/-/previ…"
click at [196, 103] on img at bounding box center [201, 99] width 99 height 99
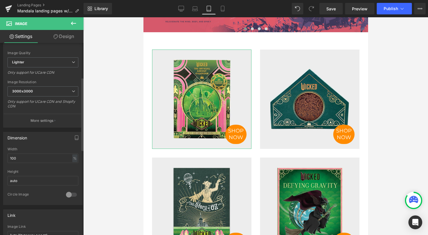
scroll to position [173, 0]
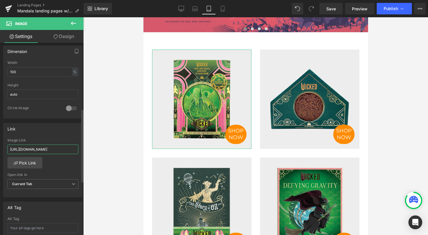
click at [55, 150] on input "https://insighteditions.com/products/wicked-the-official-advent-calendar" at bounding box center [42, 150] width 71 height 10
paste input "/products/quietly-wild"
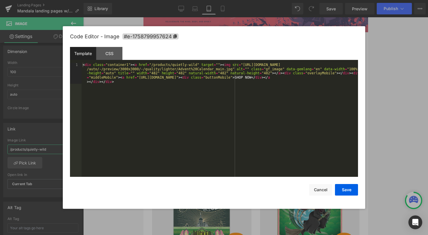
click at [197, 0] on div "Image You are previewing how the will restyle your page. You can not edit Eleme…" at bounding box center [214, 0] width 428 height 0
type input "/products/quietly-wild"
drag, startPoint x: 270, startPoint y: 78, endPoint x: 135, endPoint y: 79, distance: 134.8
click at [135, 79] on div "< div class = "container1" > < a href = "/products/quietly-wild" target = "" > …" at bounding box center [219, 141] width 276 height 156
click at [353, 192] on button "Save" at bounding box center [346, 190] width 23 height 12
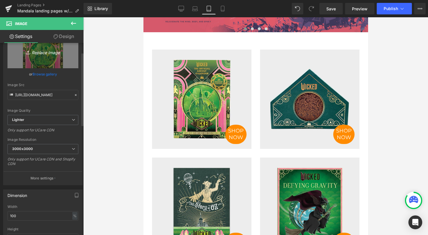
scroll to position [0, 0]
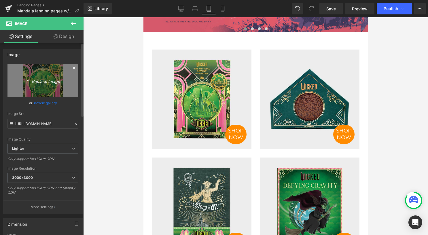
click at [45, 81] on icon "Replace Image" at bounding box center [43, 80] width 46 height 7
type input "C:\fakepath\02 square.png"
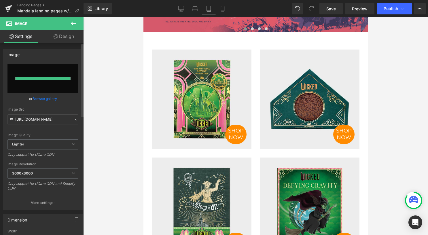
type input "https://ucarecdn.com/64350261-3744-4cd3-89f0-f80e75337eb8/-/format/auto/-/previ…"
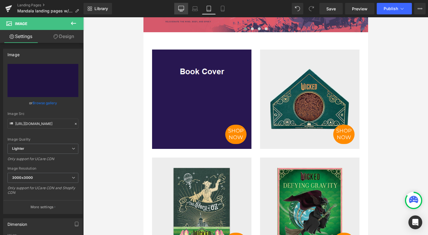
click at [183, 11] on icon at bounding box center [181, 9] width 6 height 6
type input "auto"
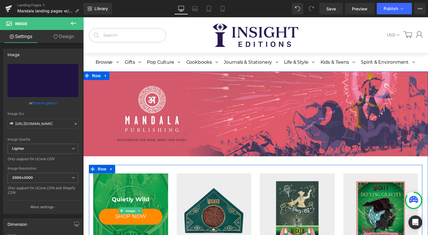
click at [125, 193] on div at bounding box center [131, 213] width 76 height 76
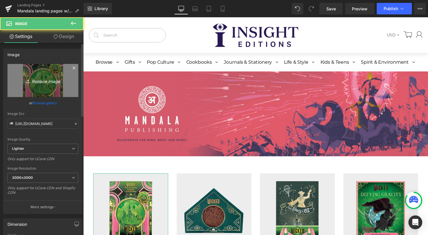
click at [37, 83] on icon "Replace Image" at bounding box center [43, 80] width 46 height 7
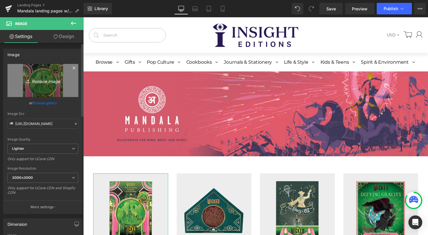
type input "C:\fakepath\02 square.png"
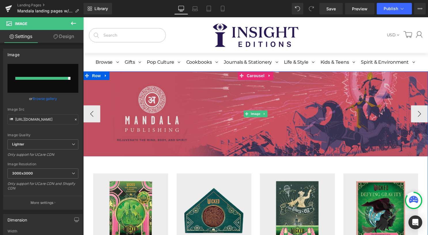
type input "https://ucarecdn.com/898ed1bd-c524-40e9-9648-fe99a566dca2/-/format/auto/-/previ…"
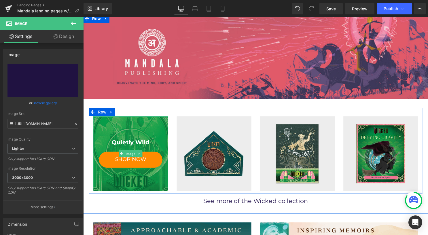
scroll to position [86, 0]
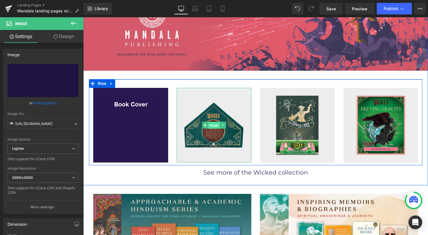
click at [213, 126] on span "Image" at bounding box center [215, 126] width 12 height 7
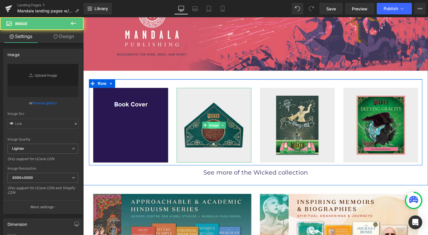
type input "https://ucarecdn.com/97207be6-ea05-41dc-a398-525de0134d59/-/format/auto/-/previ…"
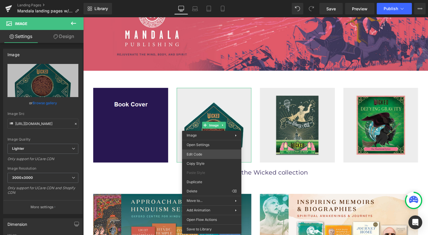
click at [208, 0] on div "Image You are previewing how the will restyle your page. You can not edit Eleme…" at bounding box center [214, 0] width 428 height 0
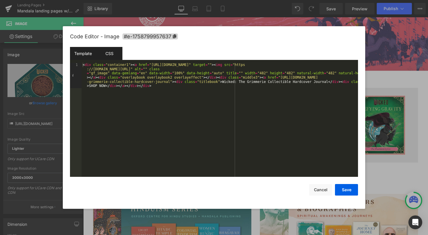
click at [111, 54] on div "CSS" at bounding box center [109, 53] width 26 height 13
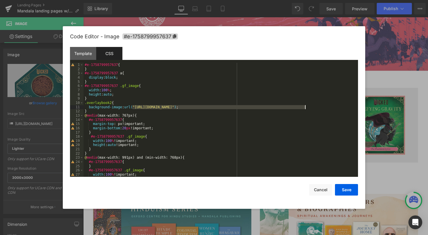
drag, startPoint x: 131, startPoint y: 107, endPoint x: 305, endPoint y: 107, distance: 173.3
click at [305, 107] on div "#e-1758799957637 { } #e-1758799957637 a { display : block ; } #e-1758799957637 …" at bounding box center [220, 124] width 272 height 122
click at [319, 188] on button "Cancel" at bounding box center [320, 190] width 23 height 12
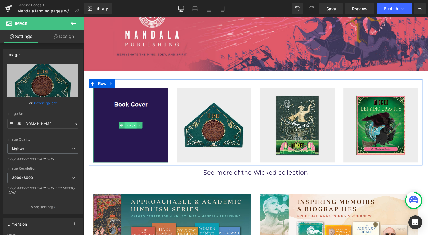
click at [125, 124] on span "Image" at bounding box center [131, 126] width 12 height 7
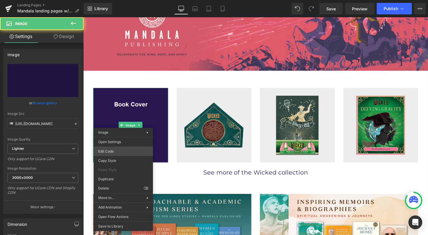
click at [126, 0] on div "Image You are previewing how the will restyle your page. You can not edit Eleme…" at bounding box center [214, 0] width 428 height 0
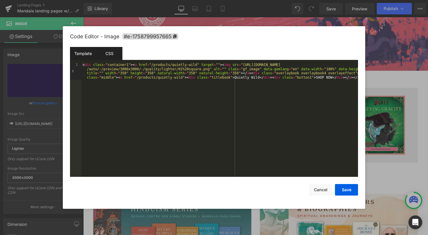
click at [113, 53] on div "CSS" at bounding box center [109, 53] width 26 height 13
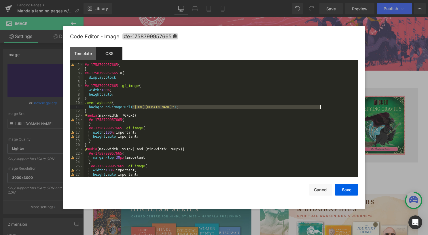
drag, startPoint x: 132, startPoint y: 107, endPoint x: 321, endPoint y: 107, distance: 188.3
click at [321, 107] on div "#e-1758799957665 { } #e-1758799957665 a { display : block ; } #e-1758799957665 …" at bounding box center [220, 124] width 272 height 122
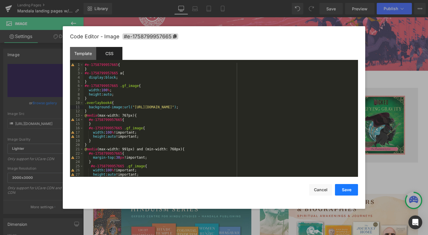
click at [343, 188] on button "Save" at bounding box center [346, 190] width 23 height 12
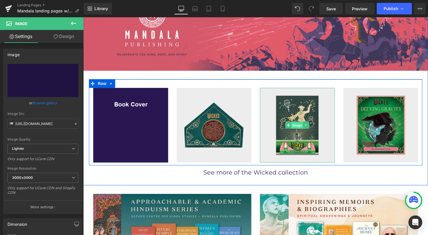
click at [293, 128] on span "Image" at bounding box center [299, 126] width 12 height 7
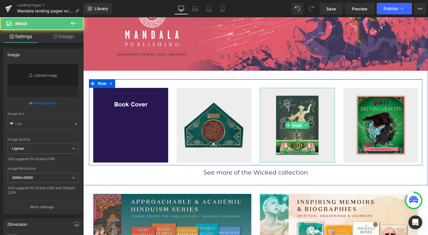
type input "https://ucarecdn.com/7b035cba-1861-48a8-8963-e035d1e6efdc/-/format/auto/-/previ…"
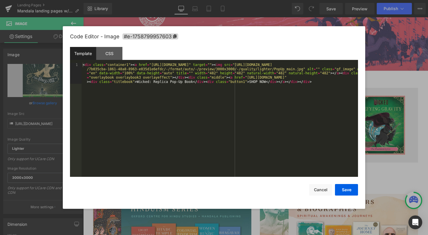
click at [277, 0] on div "Image You are previewing how the will restyle your page. You can not edit Eleme…" at bounding box center [214, 0] width 428 height 0
click at [115, 55] on div "CSS" at bounding box center [109, 53] width 26 height 13
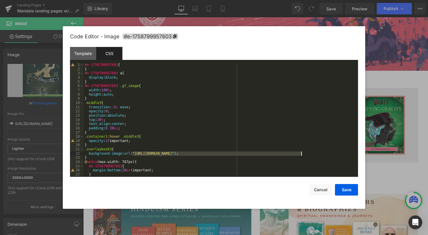
drag, startPoint x: 132, startPoint y: 154, endPoint x: 301, endPoint y: 154, distance: 169.6
click at [301, 154] on div "#e-1758799957603 { } #e-1758799957603 a { display : block ; } #e-1758799957603 …" at bounding box center [220, 124] width 272 height 122
click at [344, 191] on button "Save" at bounding box center [346, 190] width 23 height 12
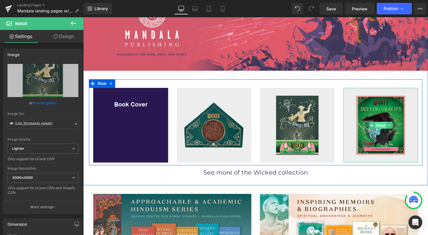
click at [378, 127] on span "Image" at bounding box center [384, 126] width 12 height 7
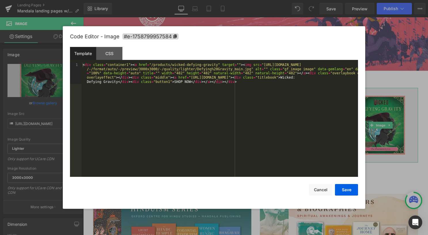
click at [362, 0] on div "Image You are previewing how the will restyle your page. You can not edit Eleme…" at bounding box center [214, 0] width 428 height 0
click at [110, 53] on div "CSS" at bounding box center [109, 53] width 26 height 13
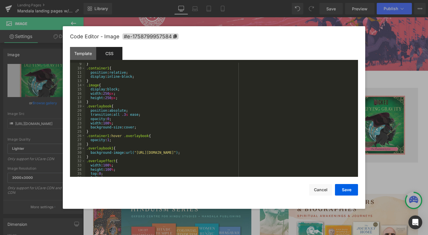
scroll to position [35, 0]
drag, startPoint x: 134, startPoint y: 153, endPoint x: 322, endPoint y: 154, distance: 187.7
click at [322, 154] on div "} .container1 { position : relative ; display : inline-block ; } .image { displ…" at bounding box center [220, 123] width 270 height 122
click at [344, 187] on button "Save" at bounding box center [346, 190] width 23 height 12
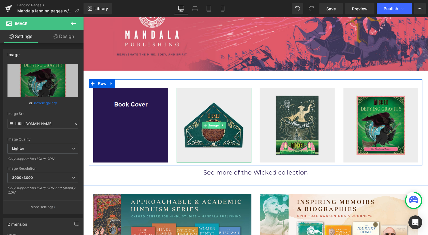
click at [215, 126] on span "Image" at bounding box center [215, 126] width 12 height 7
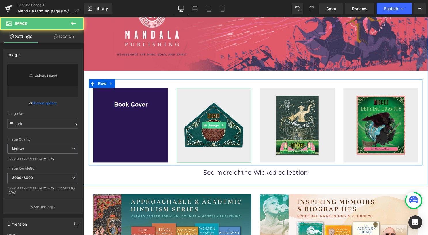
type input "https://ucarecdn.com/97207be6-ea05-41dc-a398-525de0134d59/-/format/auto/-/previ…"
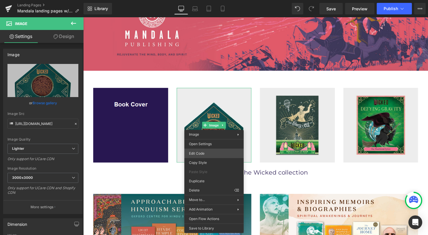
click at [207, 0] on div "Image You are previewing how the will restyle your page. You can not edit Eleme…" at bounding box center [214, 0] width 428 height 0
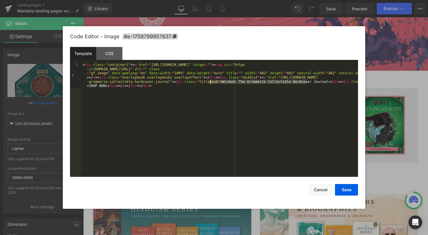
drag, startPoint x: 306, startPoint y: 82, endPoint x: 210, endPoint y: 81, distance: 96.5
click at [210, 81] on div "< div class = "container1" > < a href = "https://insighteditions.com/products/w…" at bounding box center [219, 145] width 276 height 165
drag, startPoint x: 162, startPoint y: 83, endPoint x: 263, endPoint y: 78, distance: 101.4
click at [263, 78] on div "< div class = "container1" > < a href = "https://insighteditions.com/products/w…" at bounding box center [219, 145] width 276 height 165
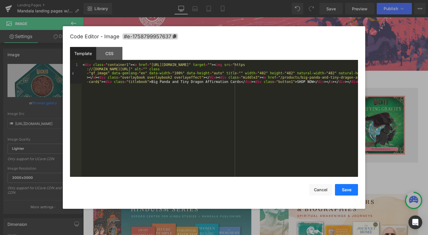
click at [348, 189] on button "Save" at bounding box center [346, 190] width 23 height 12
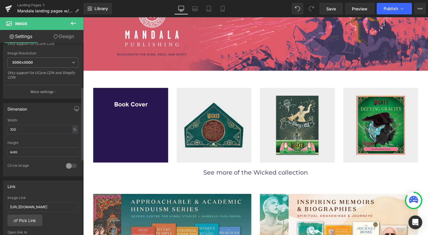
scroll to position [173, 0]
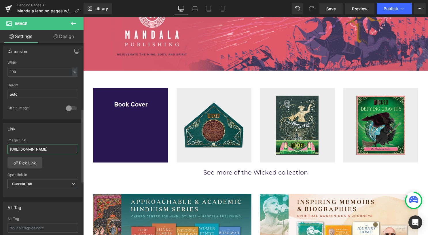
click at [58, 146] on input "https://insighteditions.com/products/wicked-grimmerie-collectible-hardcover-jou…" at bounding box center [42, 150] width 71 height 10
paste input "/products/big-panda-and-tiny-dragon-affirmation-cards"
type input "/products/big-panda-and-tiny-dragon-affirmation-cards"
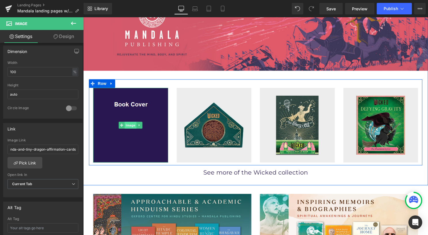
click at [127, 124] on span "Image" at bounding box center [131, 126] width 12 height 7
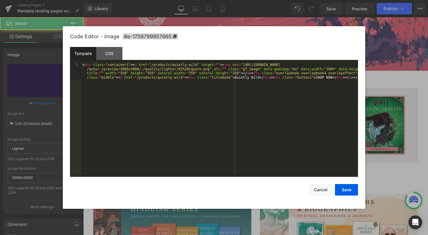
click at [123, 0] on div "Image You are previewing how the will restyle your page. You can not edit Eleme…" at bounding box center [214, 0] width 428 height 0
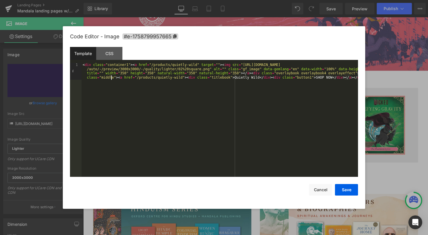
click at [111, 77] on div "< div class = "container1" > < a href = "/products/quietly-wild" target = "" > …" at bounding box center [219, 137] width 276 height 148
click at [344, 191] on button "Save" at bounding box center [346, 190] width 23 height 12
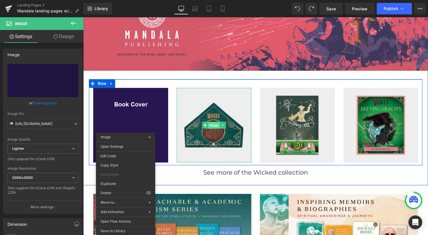
click at [210, 127] on span "Image" at bounding box center [215, 126] width 12 height 7
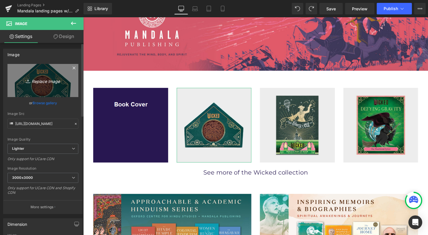
click at [45, 86] on link "Replace Image" at bounding box center [42, 80] width 71 height 33
type input "C:\fakepath\02 square.png"
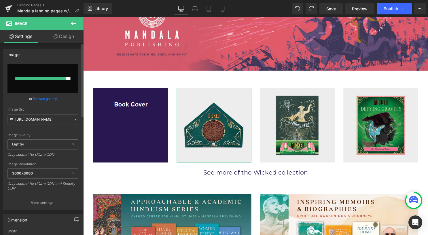
type input "https://ucarecdn.com/c55f8305-abfa-4cf8-ad20-4cccd92c8d30/-/format/auto/-/previ…"
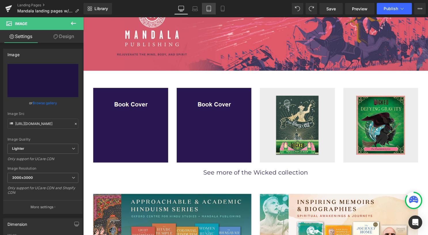
click at [210, 8] on icon at bounding box center [209, 9] width 6 height 6
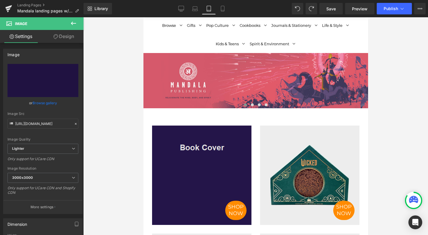
scroll to position [86, 0]
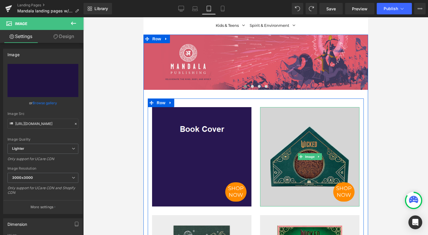
click at [297, 137] on img at bounding box center [309, 156] width 99 height 99
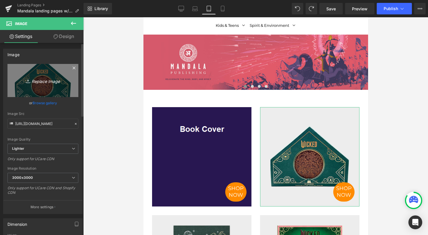
click at [48, 83] on icon "Replace Image" at bounding box center [43, 80] width 46 height 7
type input "C:\fakepath\02 square.png"
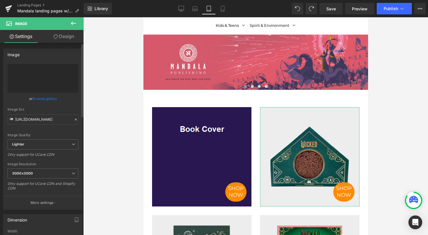
type input "https://ucarecdn.com/2d603682-8bff-489b-80b3-70dd8995f61e/-/format/auto/-/previ…"
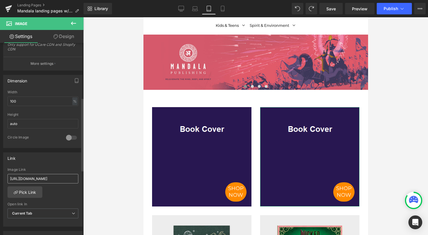
scroll to position [144, 0]
click at [45, 179] on input "https://insighteditions.com/products/wicked-grimmerie-collectible-hardcover-jou…" at bounding box center [42, 178] width 71 height 10
paste input "/products/big-panda-and-tiny-dragon-affirmation-cards"
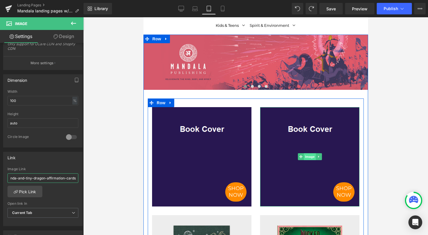
click at [304, 157] on span "Image" at bounding box center [309, 156] width 12 height 7
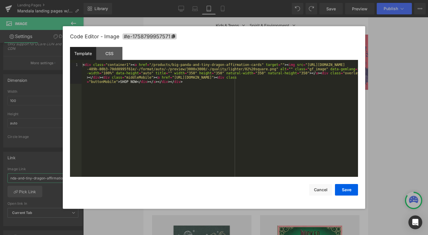
click at [296, 0] on div "Image You are previewing how the will restyle your page. You can not edit Eleme…" at bounding box center [214, 0] width 428 height 0
type input "/products/big-panda-and-tiny-dragon-affirmation-cards"
drag, startPoint x: 166, startPoint y: 78, endPoint x: 323, endPoint y: 77, distance: 156.9
click at [323, 77] on div "< div class = "container1" > < a href = "/products/big-panda-and-tiny-dragon-af…" at bounding box center [219, 141] width 276 height 156
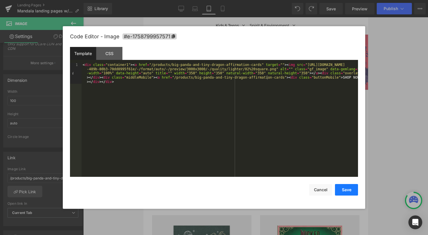
click at [345, 191] on button "Save" at bounding box center [346, 190] width 23 height 12
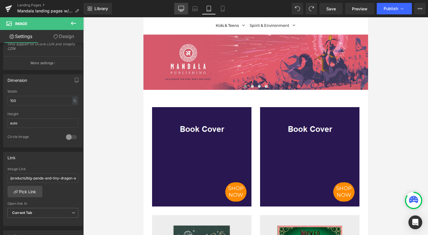
click at [183, 7] on icon at bounding box center [181, 9] width 6 height 6
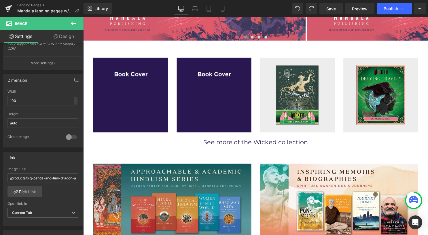
type input "auto"
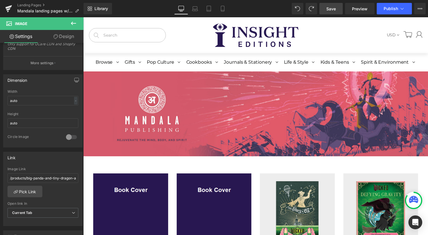
click at [331, 7] on span "Save" at bounding box center [331, 9] width 10 height 6
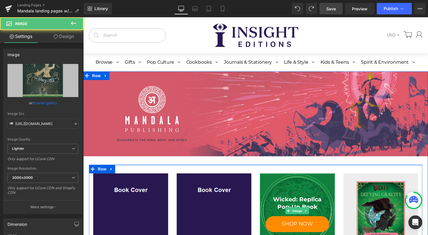
click at [298, 203] on div "Wicked: Replica Pop-Up Book" at bounding box center [299, 205] width 64 height 15
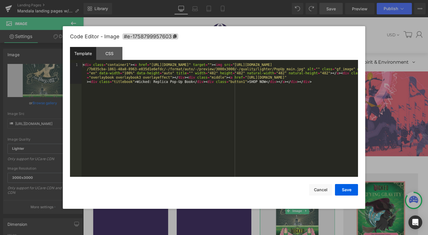
click at [284, 0] on div "Image You are previewing how the will restyle your page. You can not edit Eleme…" at bounding box center [214, 0] width 428 height 0
drag, startPoint x: 184, startPoint y: 83, endPoint x: 131, endPoint y: 83, distance: 52.4
click at [131, 83] on div "< div class = "container1" > < a href = "https://insighteditions.com/products/w…" at bounding box center [219, 141] width 276 height 156
drag, startPoint x: 352, startPoint y: 77, endPoint x: 233, endPoint y: 78, distance: 118.9
click at [233, 78] on div "< div class = "container1" > < a href = "https://insighteditions.com/products/w…" at bounding box center [219, 141] width 276 height 156
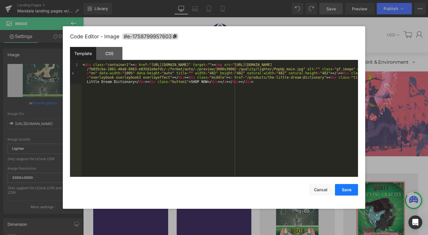
click at [349, 189] on button "Save" at bounding box center [346, 190] width 23 height 12
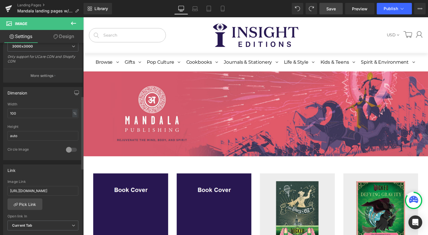
scroll to position [144, 0]
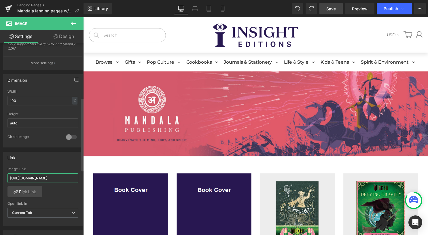
click at [56, 173] on input "https://insighteditions.com/products/wicked-replica-pop-up-book" at bounding box center [42, 178] width 71 height 10
paste input "/products/the-little-dream-dictionary"
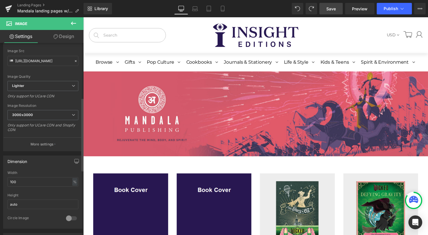
scroll to position [0, 0]
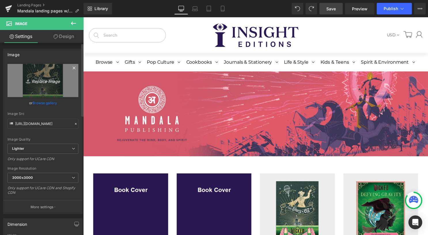
type input "/products/the-little-dream-dictionary"
click at [41, 81] on icon "Replace Image" at bounding box center [43, 80] width 46 height 7
type input "C:\fakepath\02 square.png"
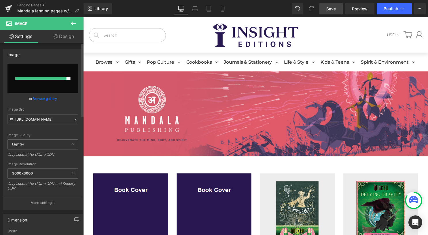
type input "https://ucarecdn.com/405b7617-7795-470a-9117-54f7f207ac17/-/format/auto/-/previ…"
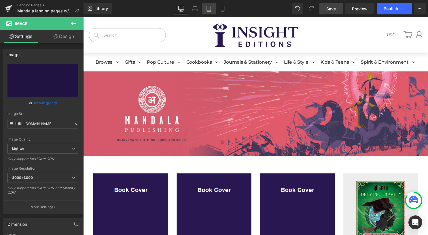
click at [207, 7] on icon at bounding box center [209, 8] width 4 height 5
type input "auto"
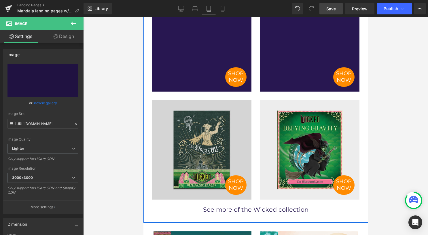
scroll to position [202, 0]
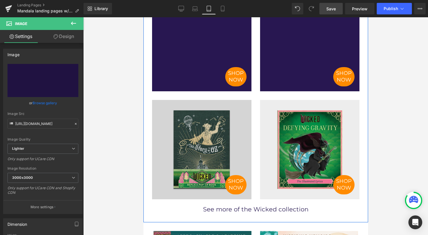
click at [194, 157] on img at bounding box center [201, 149] width 99 height 99
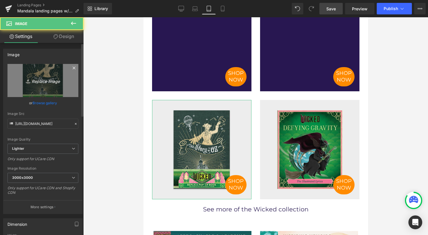
click at [41, 81] on icon "Replace Image" at bounding box center [43, 80] width 46 height 7
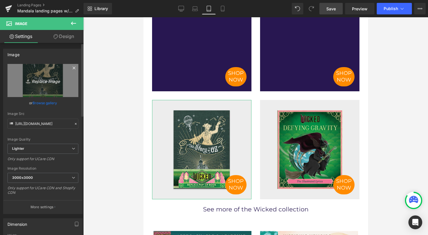
type input "C:\fakepath\02 square.png"
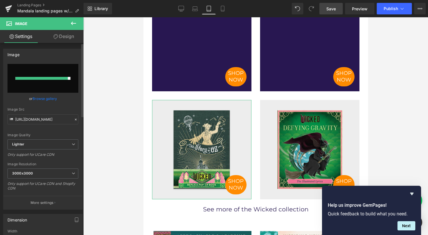
type input "https://ucarecdn.com/42ed13d5-faa2-46c8-8839-1602f4be1090/-/format/auto/-/previ…"
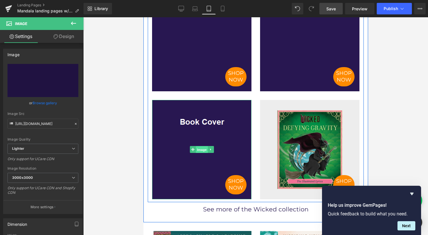
click at [198, 148] on span "Image" at bounding box center [202, 149] width 12 height 7
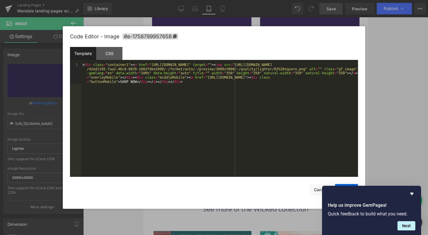
click at [191, 0] on div "Image You are previewing how the will restyle your page. You can not edit Eleme…" at bounding box center [214, 0] width 428 height 0
drag, startPoint x: 196, startPoint y: 77, endPoint x: 316, endPoint y: 79, distance: 120.1
click at [316, 79] on div "< div class = "container1" > < a href = "https://insighteditions.com/products/w…" at bounding box center [219, 141] width 276 height 156
click at [347, 185] on button "Save" at bounding box center [346, 190] width 23 height 12
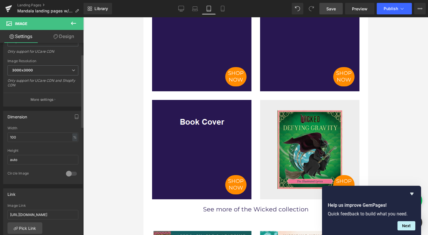
scroll to position [115, 0]
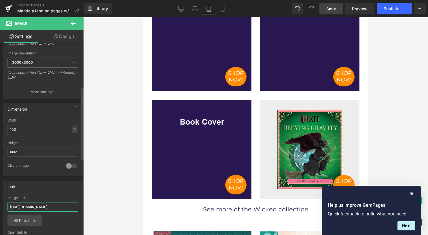
click at [53, 204] on input "https://insighteditions.com/products/wicked-replica-pop-up-book" at bounding box center [42, 207] width 71 height 10
paste input "/products/the-little-dream-dictionary"
type input "/products/the-little-dream-dictionary"
click at [181, 7] on icon at bounding box center [181, 9] width 6 height 6
type input "auto"
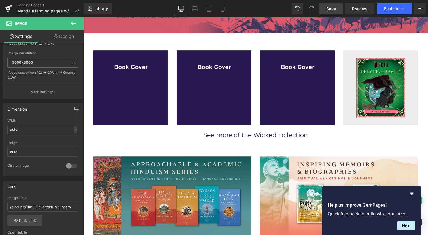
scroll to position [144, 0]
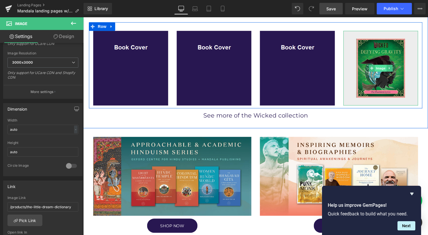
click at [378, 68] on span "Image" at bounding box center [384, 69] width 12 height 7
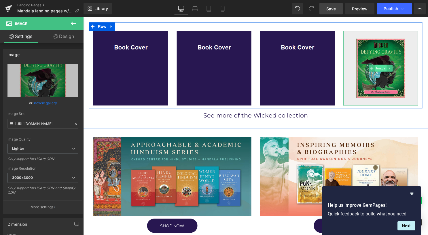
click at [378, 70] on span "Image" at bounding box center [384, 68] width 12 height 7
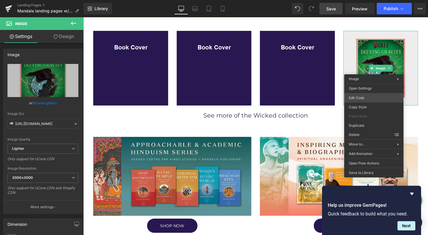
click at [362, 0] on div "Image You are previewing how the will restyle your page. You can not edit Eleme…" at bounding box center [214, 0] width 428 height 0
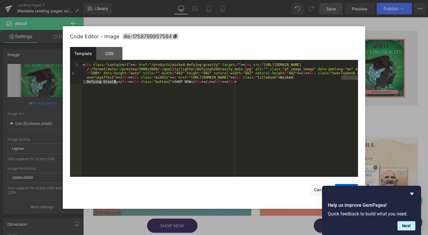
drag, startPoint x: 340, startPoint y: 78, endPoint x: 115, endPoint y: 82, distance: 225.2
click at [115, 82] on div "< div class = "container1" > < a href = "/products/wicked-defying-gravity" targ…" at bounding box center [219, 141] width 276 height 156
drag, startPoint x: 181, startPoint y: 77, endPoint x: 294, endPoint y: 78, distance: 112.3
click at [294, 78] on div "< div class = "container1" > < a href = "/products/wicked-defying-gravity" targ…" at bounding box center [219, 141] width 276 height 156
click at [346, 185] on button "Save" at bounding box center [346, 190] width 23 height 12
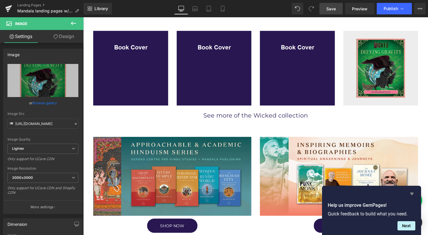
click at [412, 193] on icon "Hide survey" at bounding box center [411, 194] width 3 height 3
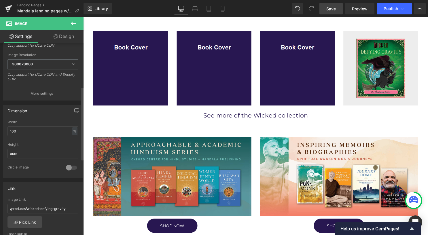
scroll to position [115, 0]
click at [59, 202] on input "/products/wicked-defying-gravity" at bounding box center [42, 207] width 71 height 10
drag, startPoint x: 74, startPoint y: 204, endPoint x: 0, endPoint y: 204, distance: 74.3
click at [0, 204] on html "Image You are previewing how the will restyle your page. You can not edit Eleme…" at bounding box center [214, 117] width 428 height 235
paste input "the-comforting-wisdom-oracle"
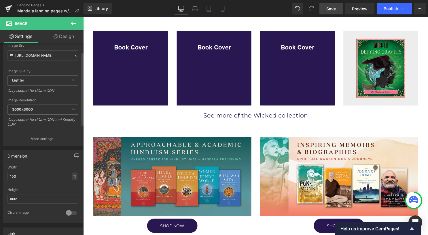
scroll to position [0, 0]
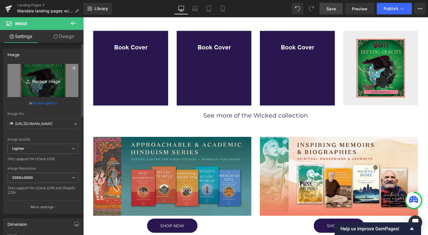
type input "/products/the-comforting-wisdom-oracle"
click at [48, 79] on icon "Replace Image" at bounding box center [43, 80] width 46 height 7
type input "C:\fakepath\02 square.png"
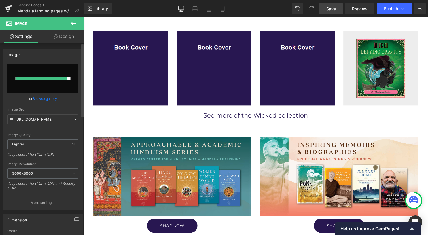
type input "https://ucarecdn.com/6f8245ac-185e-497e-9168-0d46baff548d/-/format/auto/-/previ…"
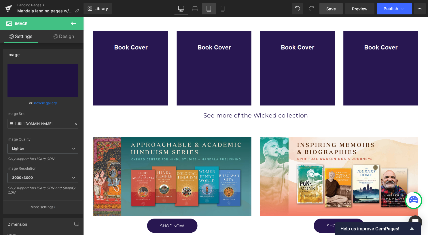
click at [208, 7] on icon at bounding box center [209, 9] width 6 height 6
type input "auto"
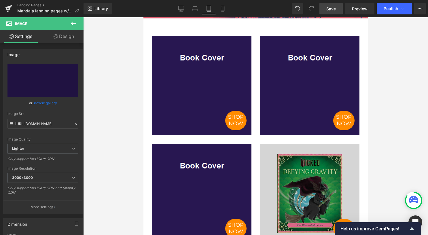
scroll to position [230, 0]
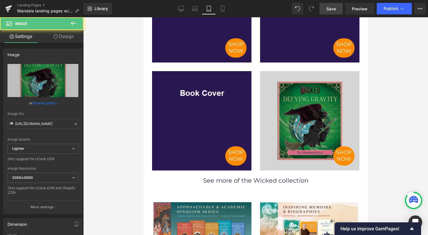
click at [306, 116] on img at bounding box center [309, 120] width 99 height 99
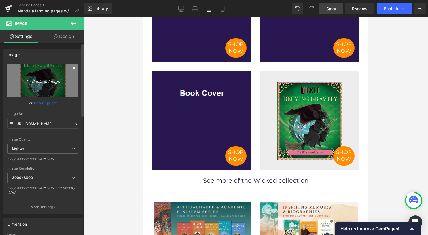
click at [39, 80] on icon "Replace Image" at bounding box center [43, 80] width 46 height 7
type input "C:\fakepath\02 square.png"
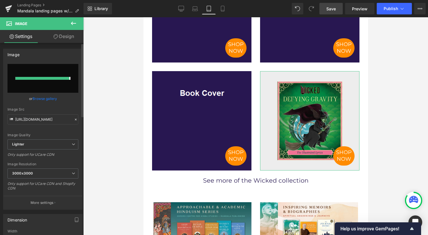
type input "https://ucarecdn.com/67c649d2-8120-40a7-9cff-4a5e0f8eba0b/-/format/auto/-/previ…"
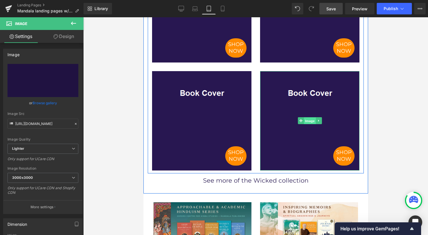
click at [305, 122] on span "Image" at bounding box center [309, 120] width 12 height 7
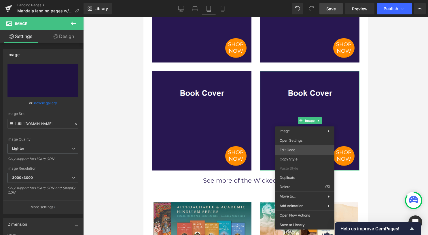
click at [298, 0] on div "Image You are previewing how the will restyle your page. You can not edit Eleme…" at bounding box center [214, 0] width 428 height 0
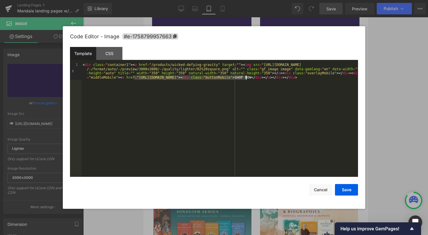
drag, startPoint x: 134, startPoint y: 79, endPoint x: 246, endPoint y: 78, distance: 112.0
click at [246, 78] on div "< div class = "container1" > < a href = "/products/wicked-defying-gravity" targ…" at bounding box center [219, 137] width 276 height 148
click at [344, 190] on button "Save" at bounding box center [346, 190] width 23 height 12
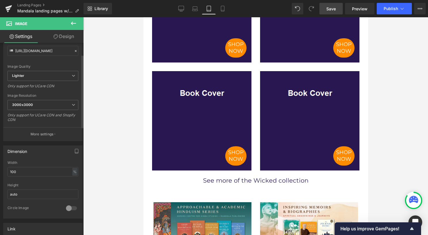
scroll to position [115, 0]
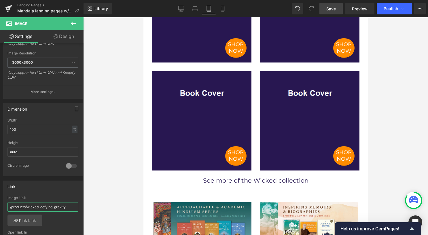
drag, startPoint x: 71, startPoint y: 204, endPoint x: -1, endPoint y: 211, distance: 72.3
click at [0, 211] on html "Image You are previewing how the will restyle your page. You can not edit Eleme…" at bounding box center [214, 117] width 428 height 235
paste input "the-comforting-wisdom-oracle"
type input "/products/the-comforting-wisdom-oracle"
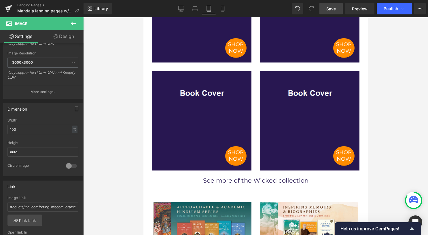
click at [336, 10] on link "Save" at bounding box center [330, 9] width 23 height 12
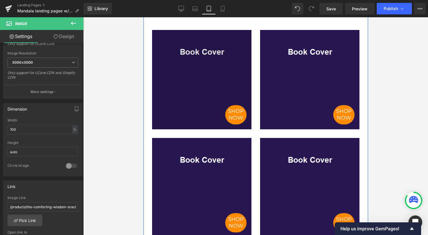
scroll to position [202, 0]
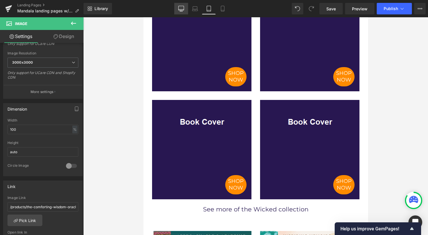
click at [184, 7] on link "Desktop" at bounding box center [181, 9] width 14 height 12
type input "auto"
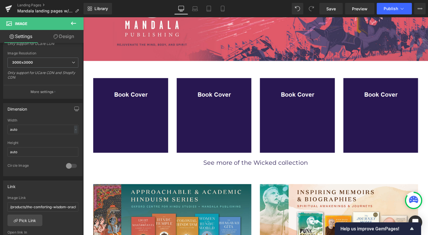
scroll to position [86, 0]
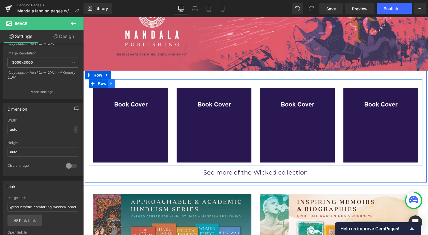
click at [110, 84] on icon at bounding box center [112, 84] width 4 height 4
click at [118, 84] on icon at bounding box center [119, 84] width 4 height 4
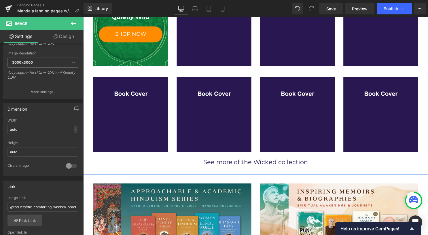
scroll to position [155, 0]
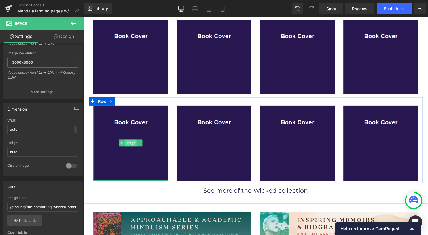
click at [127, 143] on span "Image" at bounding box center [131, 144] width 12 height 7
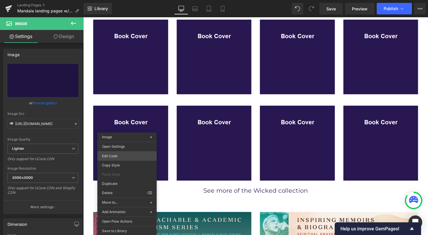
click at [128, 0] on div "Image You are previewing how the will restyle your page. You can not edit Eleme…" at bounding box center [214, 0] width 428 height 0
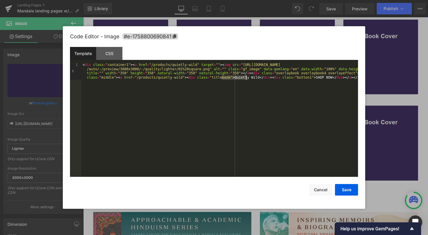
drag, startPoint x: 221, startPoint y: 79, endPoint x: 246, endPoint y: 79, distance: 24.8
click at [246, 79] on div "< div class = "container1" > < a href = "/products/quietly-wild" target = "" > …" at bounding box center [219, 137] width 276 height 148
click at [246, 79] on div "< div class = "container1" > < a href = "/products/quietly-wild" target = "" > …" at bounding box center [219, 120] width 276 height 114
drag, startPoint x: 244, startPoint y: 79, endPoint x: 221, endPoint y: 79, distance: 22.2
click at [221, 79] on div "< div class = "container1" > < a href = "/products/quietly-wild" target = "" > …" at bounding box center [219, 137] width 276 height 148
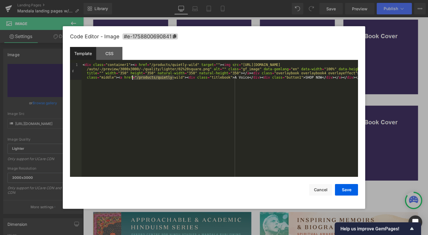
drag, startPoint x: 174, startPoint y: 77, endPoint x: 132, endPoint y: 78, distance: 41.5
click at [132, 78] on div "< div class = "container1" > < a href = "/products/quietly-wild" target = "" > …" at bounding box center [219, 137] width 276 height 148
click at [348, 191] on button "Save" at bounding box center [346, 190] width 23 height 12
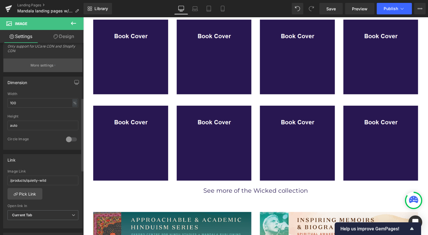
scroll to position [144, 0]
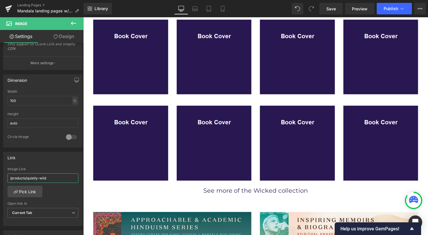
drag, startPoint x: 61, startPoint y: 176, endPoint x: -1, endPoint y: 176, distance: 61.9
click at [0, 176] on html "Image You are previewing how the will restyle your page. You can not edit Eleme…" at bounding box center [214, 117] width 428 height 235
paste input "a-voice"
type input "/products/a-voice"
click at [207, 12] on link "Tablet" at bounding box center [209, 9] width 14 height 12
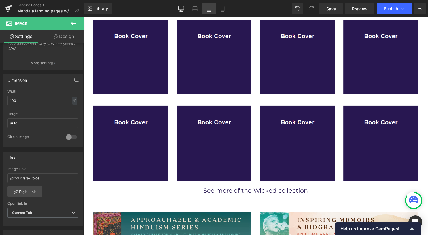
type input "auto"
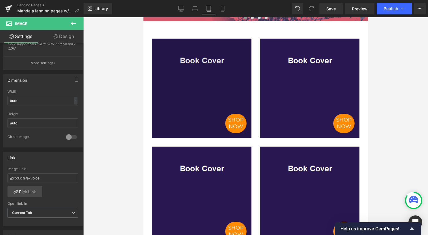
scroll to position [115, 0]
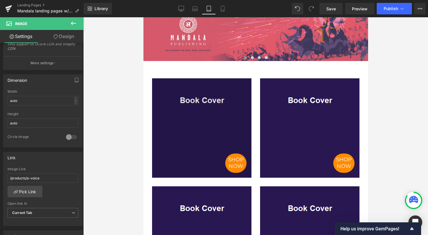
click at [167, 94] on img at bounding box center [201, 127] width 99 height 99
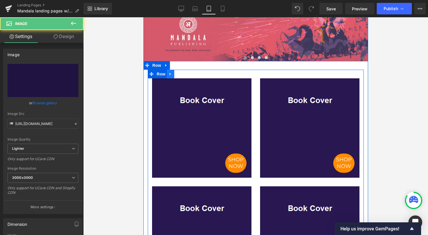
click at [170, 76] on link at bounding box center [169, 74] width 7 height 9
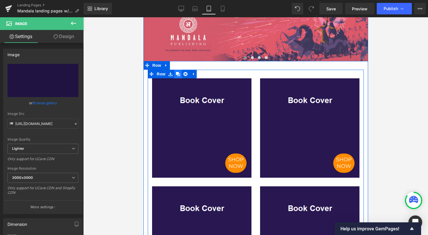
click at [177, 74] on icon at bounding box center [178, 74] width 4 height 4
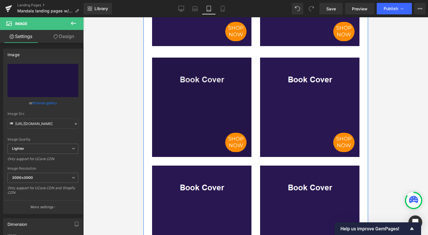
scroll to position [363, 0]
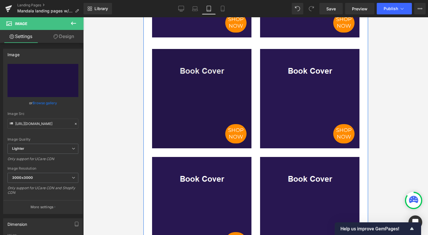
click at [185, 102] on img at bounding box center [201, 98] width 99 height 99
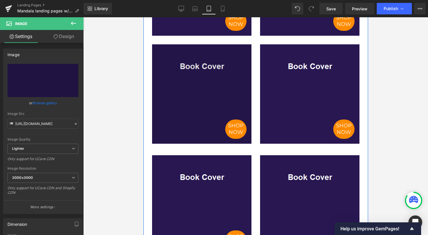
scroll to position [248, 0]
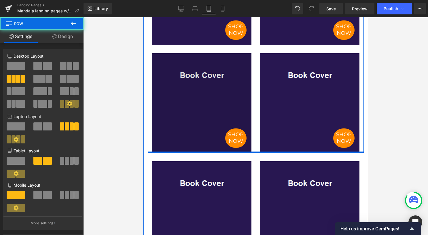
drag, startPoint x: 192, startPoint y: 154, endPoint x: 192, endPoint y: 137, distance: 17.3
click at [192, 137] on div "SHOP NOW Image SHOP NOW Image SHOP NOW Image SHOP NOW Image Row" at bounding box center [255, 45] width 216 height 216
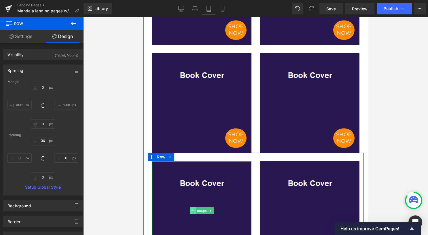
click at [192, 212] on span at bounding box center [192, 210] width 6 height 7
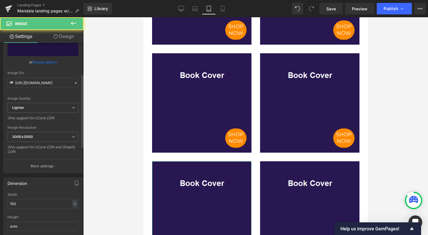
scroll to position [144, 0]
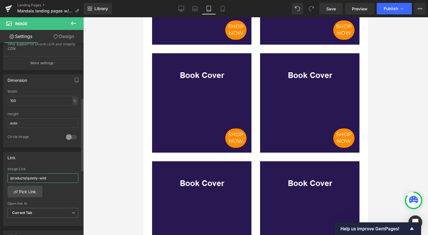
drag, startPoint x: 54, startPoint y: 177, endPoint x: 0, endPoint y: 173, distance: 53.6
click at [0, 173] on html "Image You are previewing how the will restyle your page. You can not edit Eleme…" at bounding box center [214, 117] width 428 height 235
type input "/products/a-voice"
click at [197, 211] on div "Rendering Content" at bounding box center [213, 212] width 35 height 6
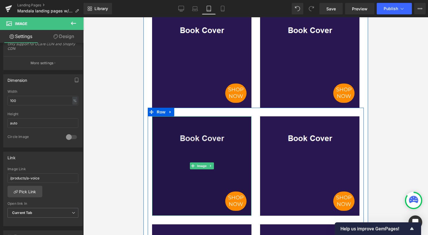
scroll to position [306, 0]
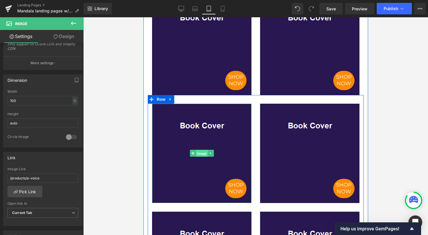
click at [196, 154] on span "Image" at bounding box center [202, 153] width 12 height 7
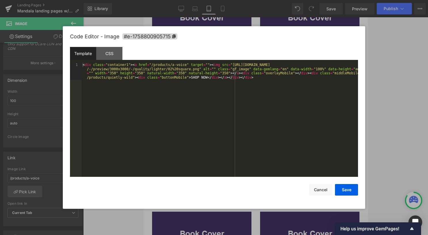
click at [189, 0] on div "Image You are previewing how the will restyle your page. You can not edit Eleme…" at bounding box center [214, 0] width 428 height 0
drag, startPoint x: 128, startPoint y: 77, endPoint x: 86, endPoint y: 78, distance: 41.5
click at [86, 78] on div "< div class = "container1" > < a href = "/products/a-voice" target = "" > < img…" at bounding box center [219, 137] width 276 height 148
click at [345, 189] on button "Save" at bounding box center [346, 190] width 23 height 12
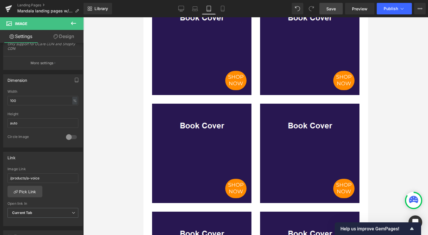
click at [330, 9] on span "Save" at bounding box center [331, 9] width 10 height 6
click at [305, 141] on img at bounding box center [309, 153] width 99 height 99
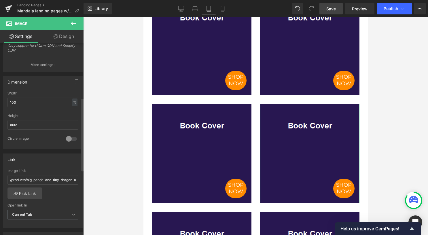
scroll to position [144, 0]
click at [62, 177] on input "/products/big-panda-and-tiny-dragon-affirmation-cards" at bounding box center [42, 178] width 71 height 10
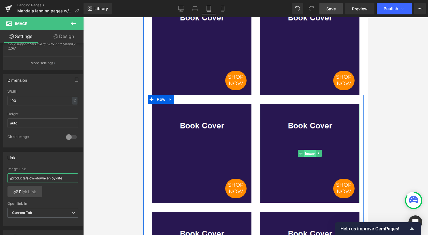
click at [303, 153] on span "Image" at bounding box center [309, 153] width 12 height 7
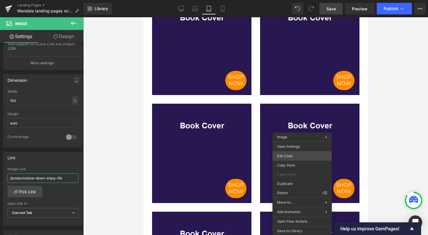
click at [299, 0] on div "Image You are previewing how the will restyle your page. You can not edit Eleme…" at bounding box center [214, 0] width 428 height 0
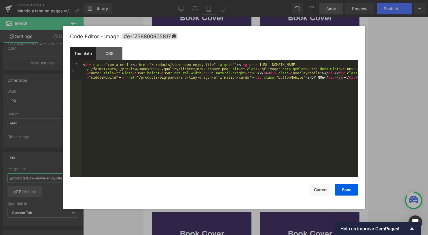
type input "/products/slow-down-enjoy-life"
drag, startPoint x: 234, startPoint y: 77, endPoint x: 134, endPoint y: 78, distance: 99.6
click at [134, 78] on div "< div class = "container1" > < a href = "/products/slow-down-enjoy-life" target…" at bounding box center [219, 137] width 276 height 148
click at [345, 188] on button "Save" at bounding box center [346, 190] width 23 height 12
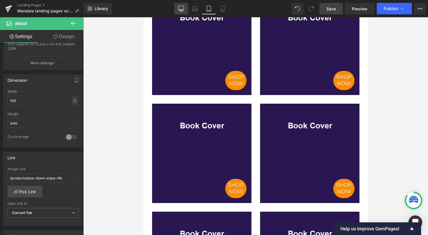
click at [183, 10] on icon at bounding box center [181, 9] width 6 height 6
type input "auto"
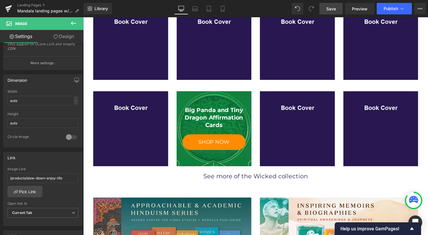
scroll to position [173, 0]
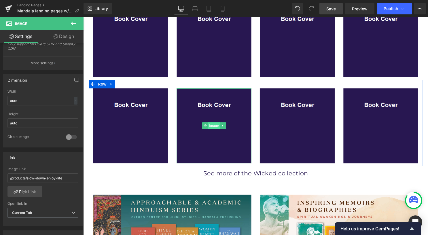
click at [209, 126] on span "Image" at bounding box center [215, 127] width 12 height 7
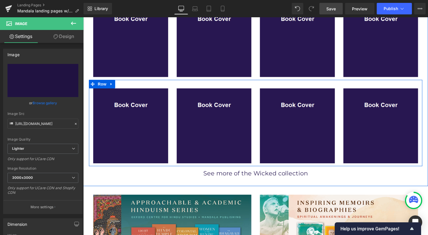
click at [209, 128] on span "Image" at bounding box center [215, 127] width 12 height 7
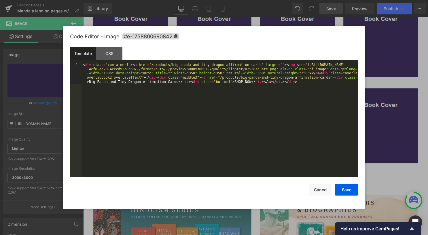
click at [200, 0] on div "Image You are previewing how the will restyle your page. You can not edit Eleme…" at bounding box center [214, 0] width 428 height 0
click at [321, 192] on button "Cancel" at bounding box center [320, 190] width 23 height 12
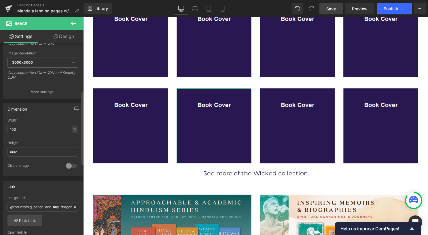
scroll to position [202, 0]
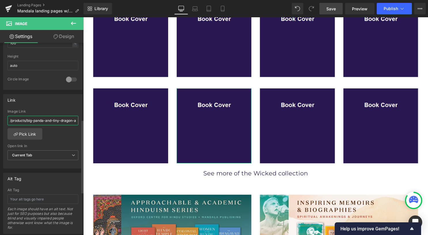
click at [52, 120] on input "/products/big-panda-and-tiny-dragon-affirmation-cards" at bounding box center [42, 121] width 71 height 10
paste input "slow-down-enjoy-life"
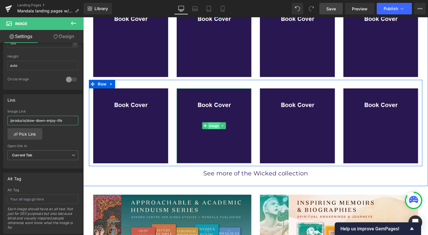
click at [209, 126] on span "Image" at bounding box center [215, 127] width 12 height 7
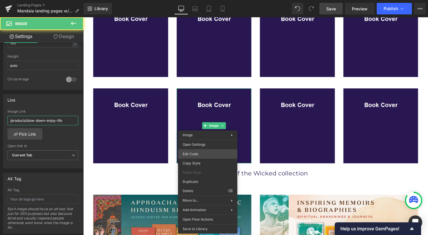
click at [204, 0] on div "Image You are previewing how the will restyle your page. You can not edit Eleme…" at bounding box center [214, 0] width 428 height 0
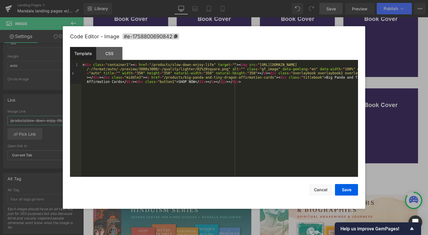
type input "/products/slow-down-enjoy-life"
drag, startPoint x: 257, startPoint y: 78, endPoint x: 157, endPoint y: 79, distance: 100.5
click at [157, 79] on div "< div class = "container1" > < a href = "/products/slow-down-enjoy-life" target…" at bounding box center [219, 141] width 276 height 156
drag, startPoint x: 261, startPoint y: 79, endPoint x: 342, endPoint y: 79, distance: 81.2
click at [342, 79] on div "< div class = "container1" > < a href = "/products/slow-down-enjoy-life" target…" at bounding box center [219, 141] width 276 height 156
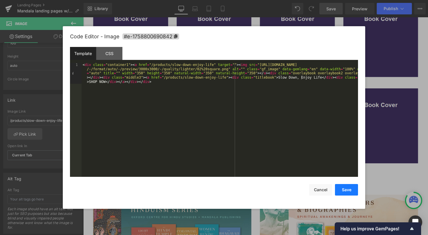
click at [350, 190] on button "Save" at bounding box center [346, 190] width 23 height 12
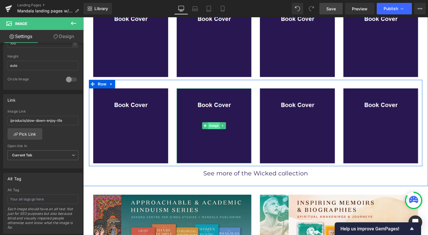
click at [214, 125] on span "Image" at bounding box center [215, 127] width 12 height 7
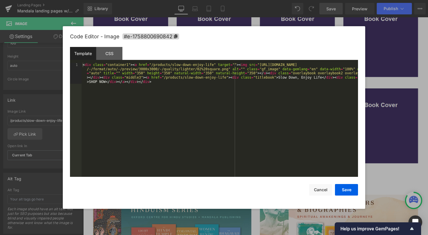
click at [210, 0] on div "Image You are previewing how the will restyle your page. You can not edit Eleme…" at bounding box center [214, 0] width 428 height 0
click at [135, 79] on div "< div class = "container1" > < a href = "/products/slow-down-enjoy-life" target…" at bounding box center [219, 141] width 276 height 156
click at [347, 192] on button "Save" at bounding box center [346, 190] width 23 height 12
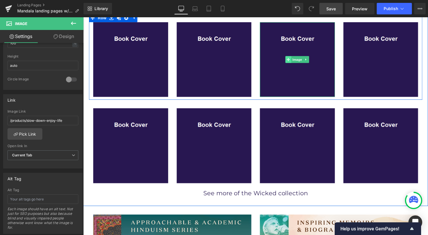
scroll to position [144, 0]
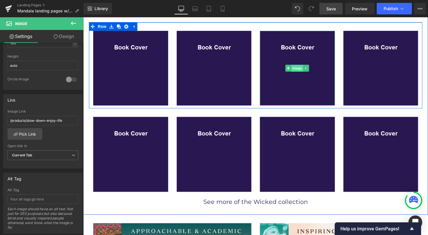
click at [294, 70] on span "Image" at bounding box center [299, 69] width 12 height 7
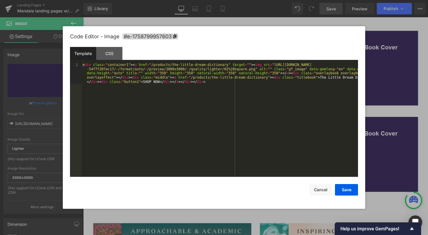
click at [281, 0] on div "Image You are previewing how the will restyle your page. You can not edit Eleme…" at bounding box center [214, 0] width 428 height 0
click at [321, 187] on button "Cancel" at bounding box center [320, 190] width 23 height 12
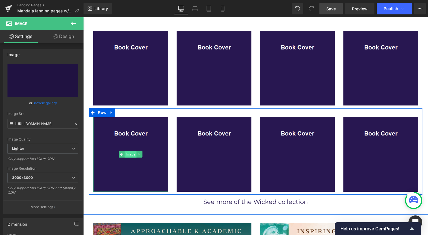
click at [126, 157] on span "Image" at bounding box center [131, 156] width 12 height 7
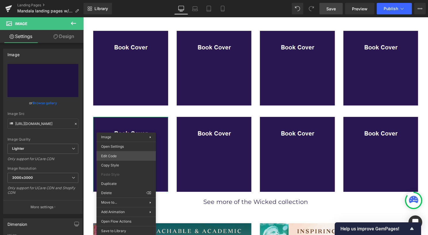
click at [122, 0] on div "Image You are previewing how the will restyle your page. You can not edit Eleme…" at bounding box center [214, 0] width 428 height 0
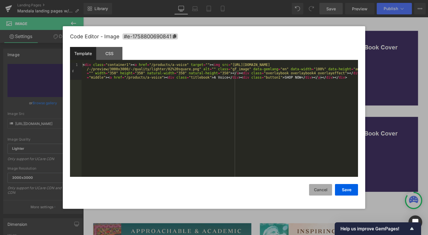
click at [320, 192] on button "Cancel" at bounding box center [320, 190] width 23 height 12
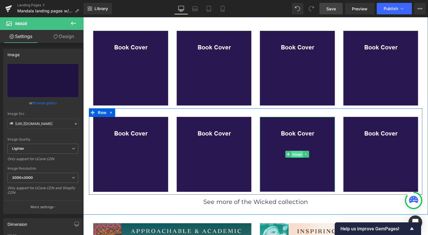
click at [293, 153] on span "Image" at bounding box center [299, 156] width 12 height 7
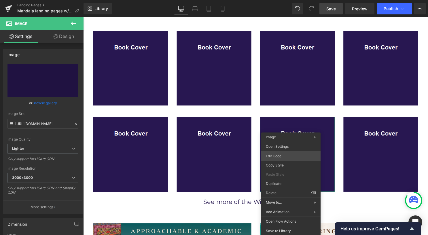
click at [281, 0] on div "Image You are previewing how the will restyle your page. You can not edit Eleme…" at bounding box center [214, 0] width 428 height 0
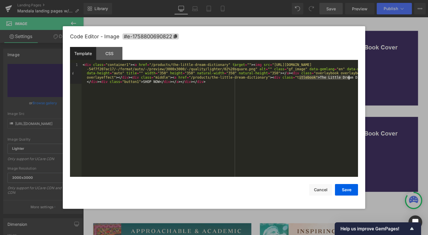
drag, startPoint x: 298, startPoint y: 77, endPoint x: 354, endPoint y: 77, distance: 55.3
click at [354, 77] on div "< div class = "container1" > < a href = "/products/the-little-dream-dictionary"…" at bounding box center [219, 141] width 276 height 156
drag, startPoint x: 252, startPoint y: 79, endPoint x: 182, endPoint y: 77, distance: 69.4
click at [182, 77] on div "< div class = "container1" > < a href = "/products/the-little-dream-dictionary"…" at bounding box center [219, 141] width 276 height 156
click at [350, 190] on button "Save" at bounding box center [346, 190] width 23 height 12
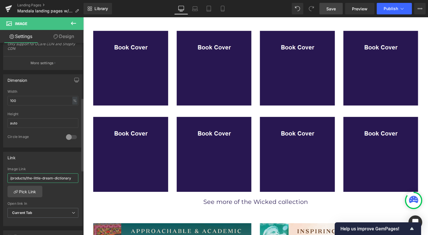
click at [61, 179] on input "/products/the-little-dream-dictionary" at bounding box center [42, 178] width 71 height 10
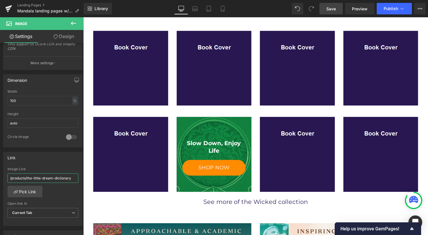
paste input "vision-board-oracle"
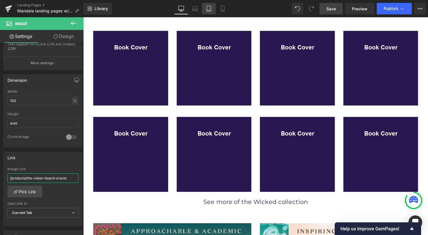
type input "/products/the-vision-board-oracle"
click at [210, 8] on icon at bounding box center [209, 9] width 6 height 6
type input "auto"
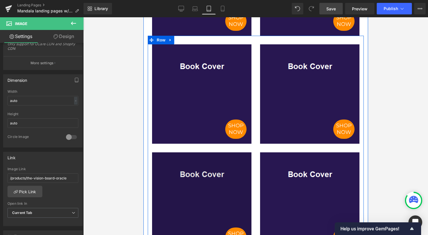
scroll to position [374, 0]
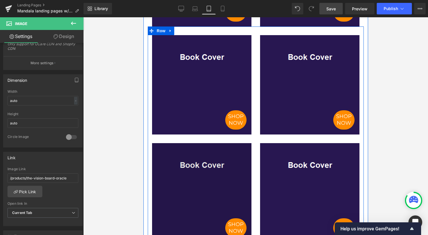
click at [207, 170] on img at bounding box center [201, 192] width 99 height 99
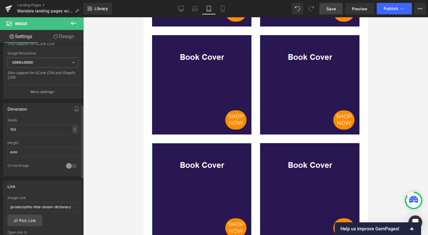
scroll to position [202, 0]
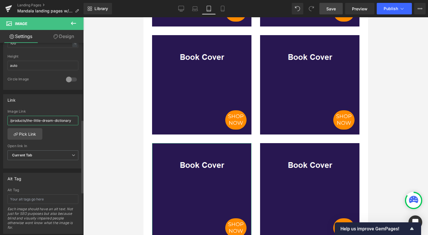
click at [73, 117] on input "/products/the-little-dream-dictionary" at bounding box center [42, 121] width 71 height 10
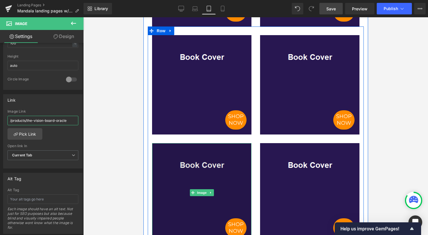
type input "/products/the-vision-board-oracle"
click at [197, 185] on img at bounding box center [201, 192] width 99 height 99
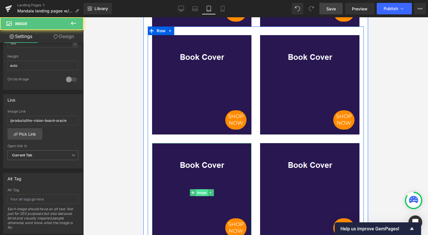
click at [200, 192] on span "Image" at bounding box center [202, 192] width 12 height 7
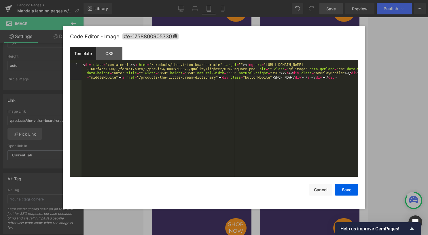
drag, startPoint x: 194, startPoint y: 155, endPoint x: 188, endPoint y: 144, distance: 12.2
click at [194, 0] on div "Image You are previewing how the will restyle your page. You can not edit Eleme…" at bounding box center [214, 0] width 428 height 0
drag, startPoint x: 204, startPoint y: 77, endPoint x: 134, endPoint y: 77, distance: 69.4
click at [134, 77] on div "< div class = "container1" > < a href = "/products/the-vision-board-oracle" tar…" at bounding box center [219, 137] width 276 height 148
click at [349, 189] on button "Save" at bounding box center [346, 190] width 23 height 12
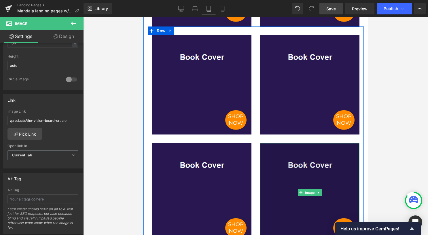
drag, startPoint x: 313, startPoint y: 181, endPoint x: 308, endPoint y: 181, distance: 4.6
click at [313, 181] on img at bounding box center [309, 192] width 99 height 99
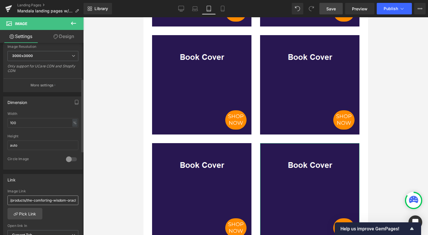
scroll to position [144, 0]
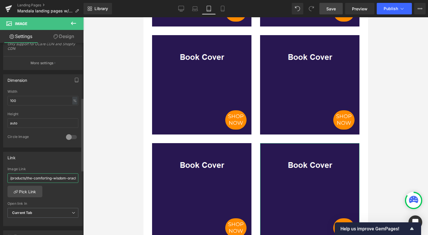
click at [59, 177] on input "/products/the-comforting-wisdom-oracle" at bounding box center [42, 178] width 71 height 10
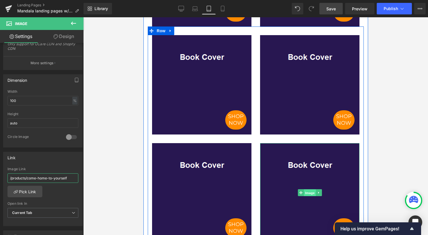
click at [307, 193] on span "Image" at bounding box center [309, 192] width 12 height 7
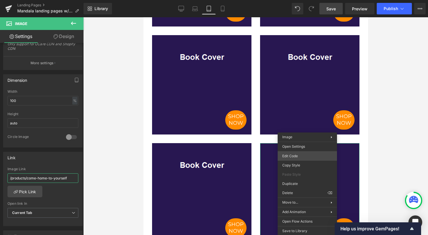
click at [301, 0] on div "Image You are previewing how the will restyle your page. You can not edit Eleme…" at bounding box center [214, 0] width 428 height 0
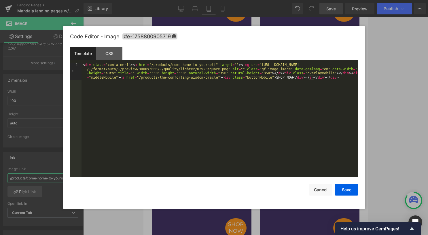
type input "/products/come-home-to-yourself"
drag, startPoint x: 134, startPoint y: 78, endPoint x: 205, endPoint y: 79, distance: 70.8
click at [205, 79] on div "< div class = "container1" > < a href = "/products/come-home-to-yourself" targe…" at bounding box center [219, 137] width 276 height 148
click at [347, 189] on button "Save" at bounding box center [346, 190] width 23 height 12
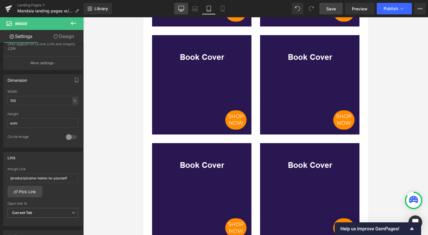
click at [180, 7] on icon at bounding box center [181, 9] width 6 height 6
type input "auto"
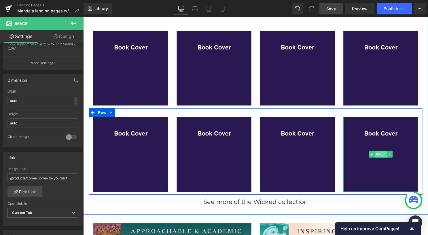
click at [378, 157] on span "Image" at bounding box center [384, 155] width 12 height 7
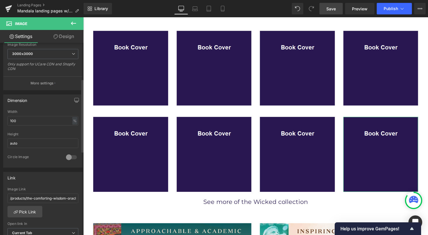
scroll to position [173, 0]
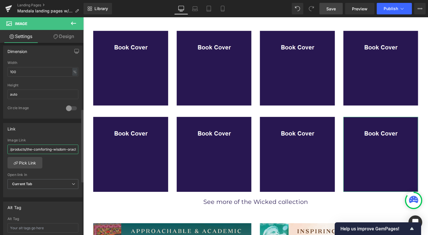
click at [56, 147] on input "/products/the-comforting-wisdom-oracle" at bounding box center [42, 150] width 71 height 10
paste input "come-home-to-yourself"
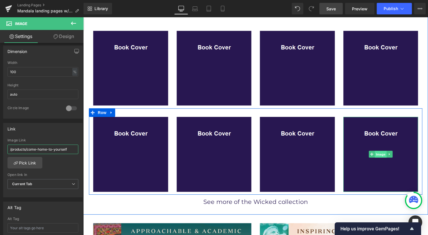
click at [378, 155] on span "Image" at bounding box center [384, 156] width 12 height 7
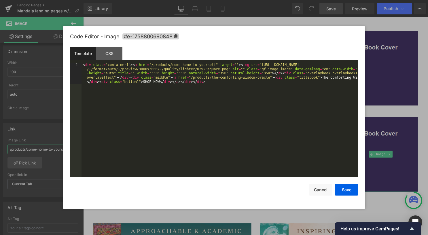
click at [367, 156] on body "Image You are previewing how the will restyle your page. You can not edit Eleme…" at bounding box center [214, 117] width 428 height 235
type input "/products/come-home-to-yourself"
drag, startPoint x: 182, startPoint y: 78, endPoint x: 255, endPoint y: 78, distance: 72.6
click at [255, 78] on div "< div class = "container1" > < a href = "/products/come-home-to-yourself" targe…" at bounding box center [219, 141] width 276 height 156
drag, startPoint x: 288, startPoint y: 79, endPoint x: 343, endPoint y: 77, distance: 54.7
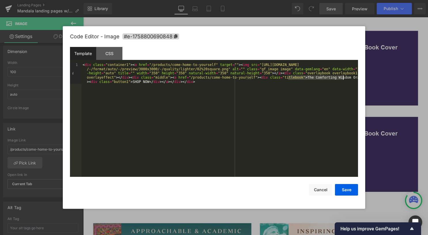
click at [343, 77] on div "< div class = "container1" > < a href = "/products/come-home-to-yourself" targe…" at bounding box center [219, 141] width 276 height 156
click at [339, 74] on div "< div class = "container1" > < a href = "/products/come-home-to-yourself" targe…" at bounding box center [219, 141] width 276 height 156
drag, startPoint x: 341, startPoint y: 77, endPoint x: 288, endPoint y: 77, distance: 53.6
click at [288, 77] on div "< div class = "container1" > < a href = "/products/come-home-to-yourself" targe…" at bounding box center [219, 141] width 276 height 156
click at [346, 187] on button "Save" at bounding box center [346, 190] width 23 height 12
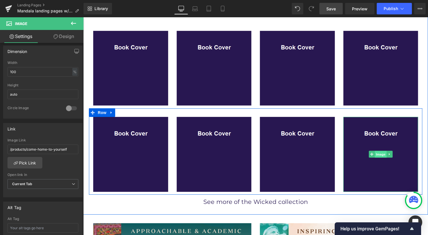
click at [378, 153] on span "Image" at bounding box center [384, 156] width 12 height 7
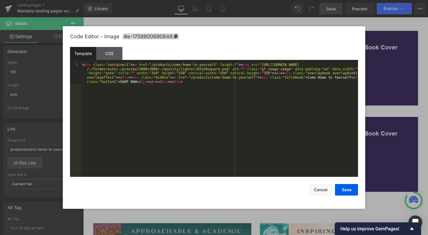
click at [366, 157] on body "Image You are previewing how the will restyle your page. You can not edit Eleme…" at bounding box center [214, 117] width 428 height 235
click at [346, 193] on button "Save" at bounding box center [346, 190] width 23 height 12
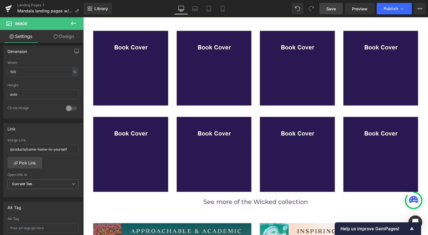
click at [324, 9] on link "Save" at bounding box center [330, 9] width 23 height 12
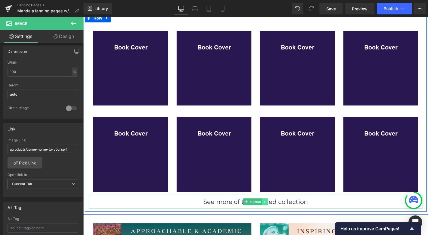
click at [264, 202] on link at bounding box center [267, 203] width 6 height 7
click at [248, 203] on link "Button" at bounding box center [245, 203] width 19 height 7
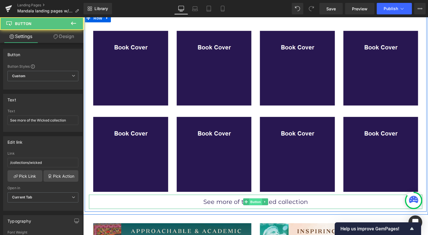
click at [248, 203] on span at bounding box center [248, 203] width 6 height 7
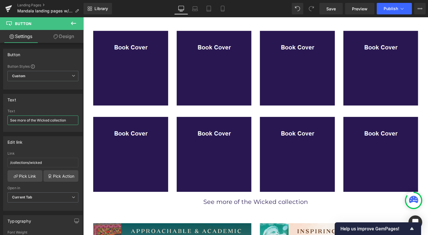
drag, startPoint x: 71, startPoint y: 118, endPoint x: -1, endPoint y: 114, distance: 72.7
click at [0, 114] on html "Button You are previewing how the will restyle your page. You can not edit Elem…" at bounding box center [214, 117] width 428 height 235
paste input "Mandala Publishing"
type input "See more of the Mandala Publishing collection"
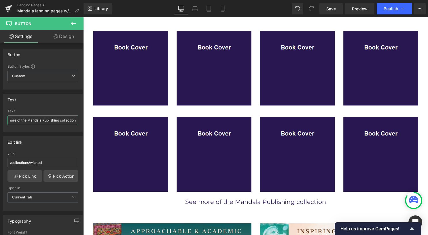
scroll to position [0, 0]
drag, startPoint x: 51, startPoint y: 163, endPoint x: -1, endPoint y: 162, distance: 52.1
click at [0, 162] on html "Button You are previewing how the will restyle your page. You can not edit Elem…" at bounding box center [214, 117] width 428 height 235
paste input "mandala-publishing"
type input "/collections/mandala-publishing"
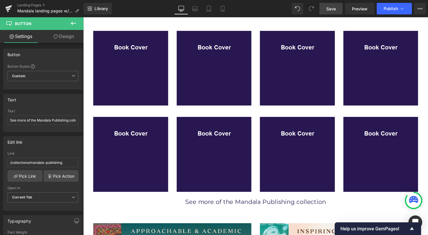
click at [328, 6] on span "Save" at bounding box center [331, 9] width 10 height 6
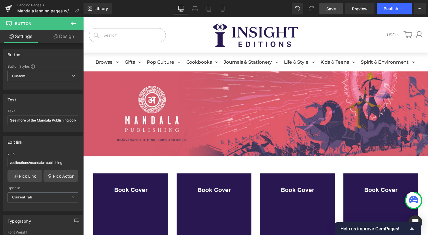
click at [325, 8] on link "Save" at bounding box center [330, 9] width 23 height 12
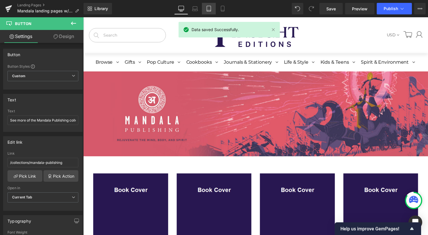
click at [210, 7] on icon at bounding box center [209, 9] width 6 height 6
type input "100"
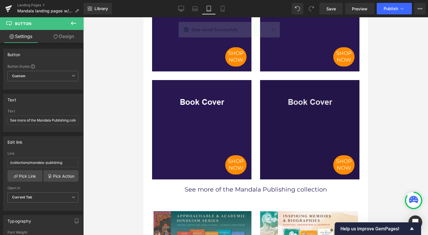
scroll to position [509, 0]
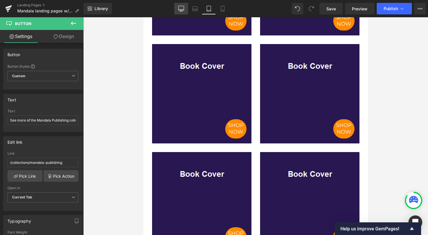
click at [181, 8] on icon at bounding box center [181, 9] width 6 height 6
type input "100"
